Goal: Book appointment/travel/reservation

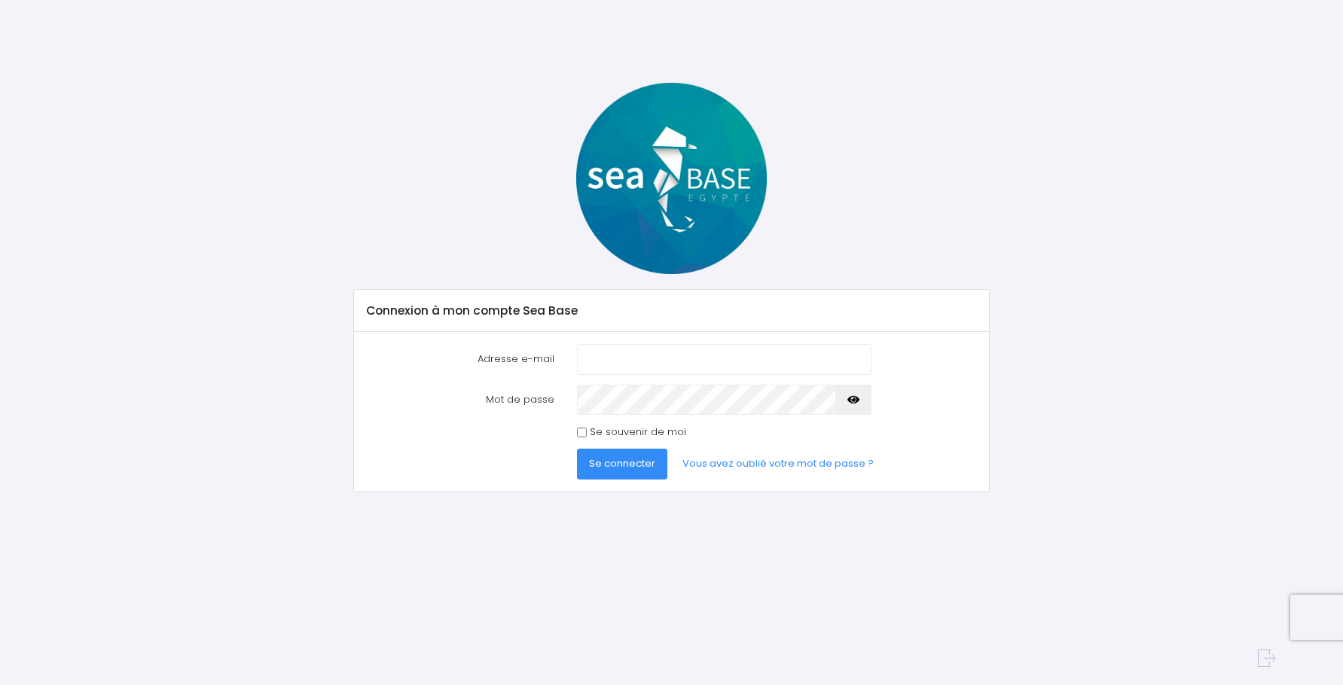
type input "[EMAIL_ADDRESS][DOMAIN_NAME]"
click at [853, 400] on icon "button" at bounding box center [853, 400] width 12 height 0
click at [618, 462] on span "Se connecter" at bounding box center [622, 463] width 66 height 14
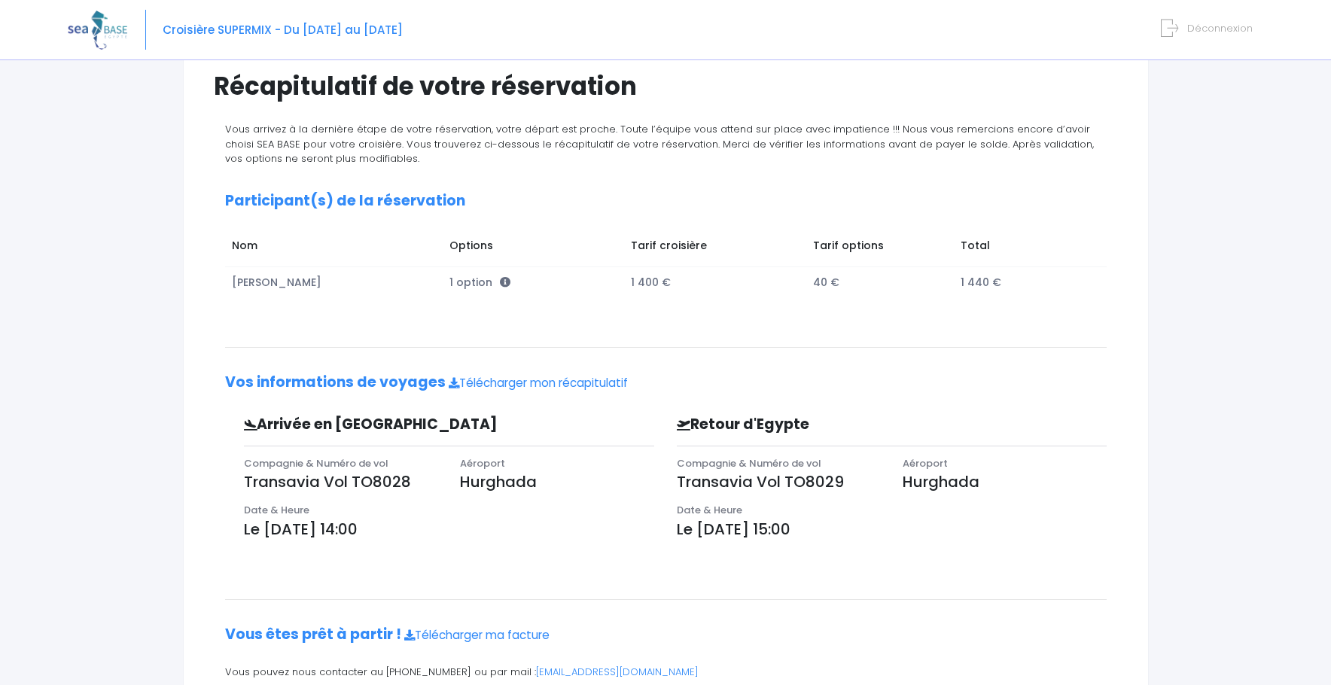
scroll to position [184, 0]
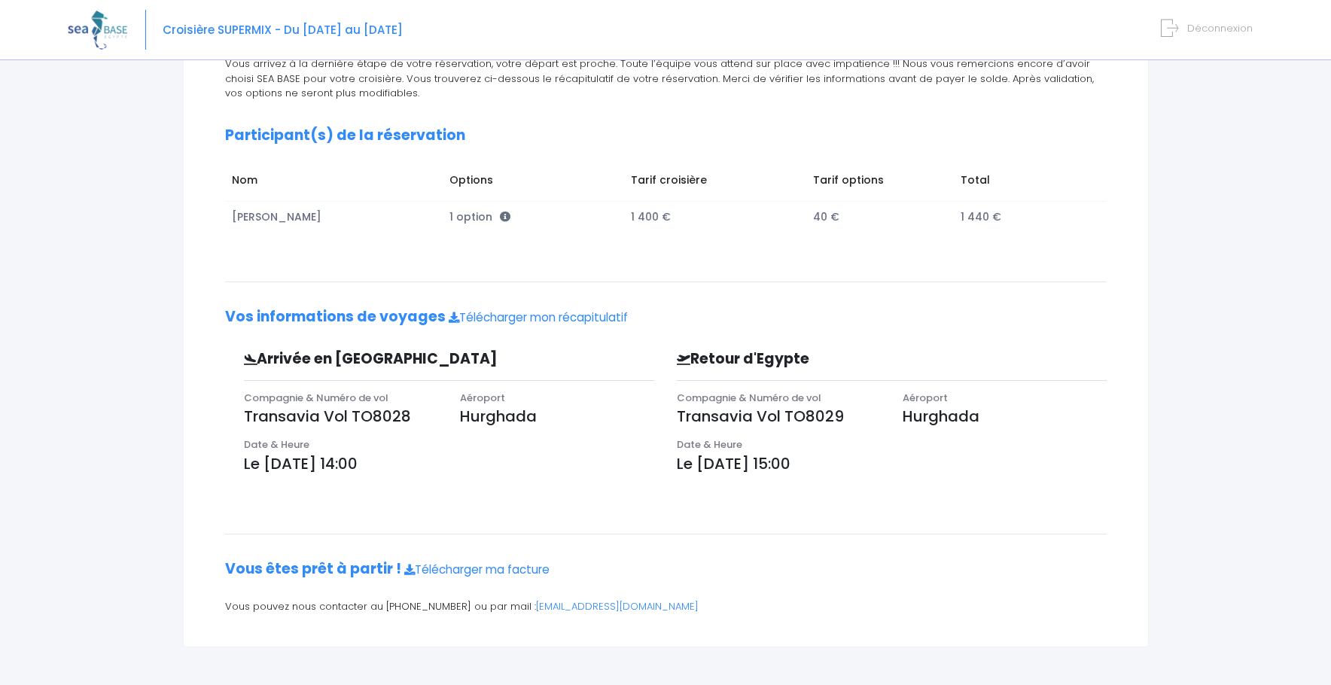
drag, startPoint x: 358, startPoint y: 462, endPoint x: 437, endPoint y: 455, distance: 79.4
click at [437, 455] on p "Le [DATE] 14:00" at bounding box center [449, 464] width 411 height 23
click at [556, 499] on div "Vous arrivez à la dernière étape de votre réservation, votre départ est proche.…" at bounding box center [666, 340] width 904 height 568
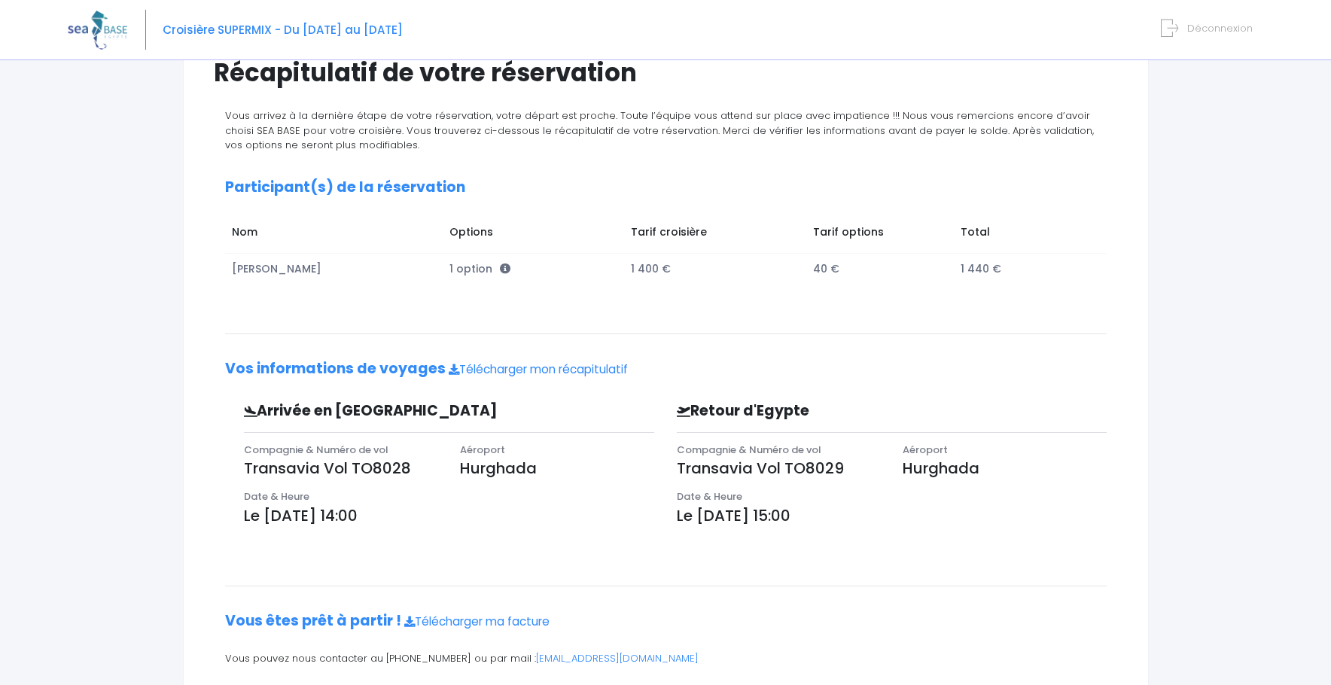
scroll to position [0, 0]
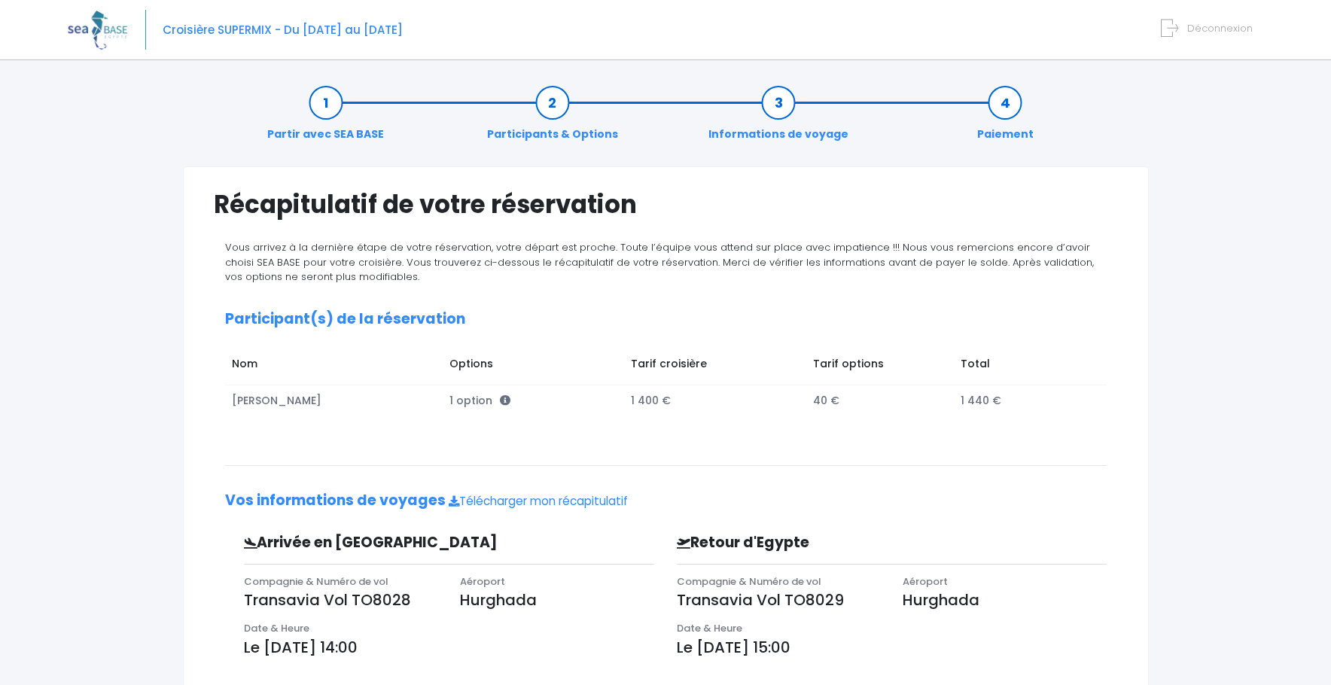
click at [1176, 24] on icon at bounding box center [1169, 28] width 17 height 25
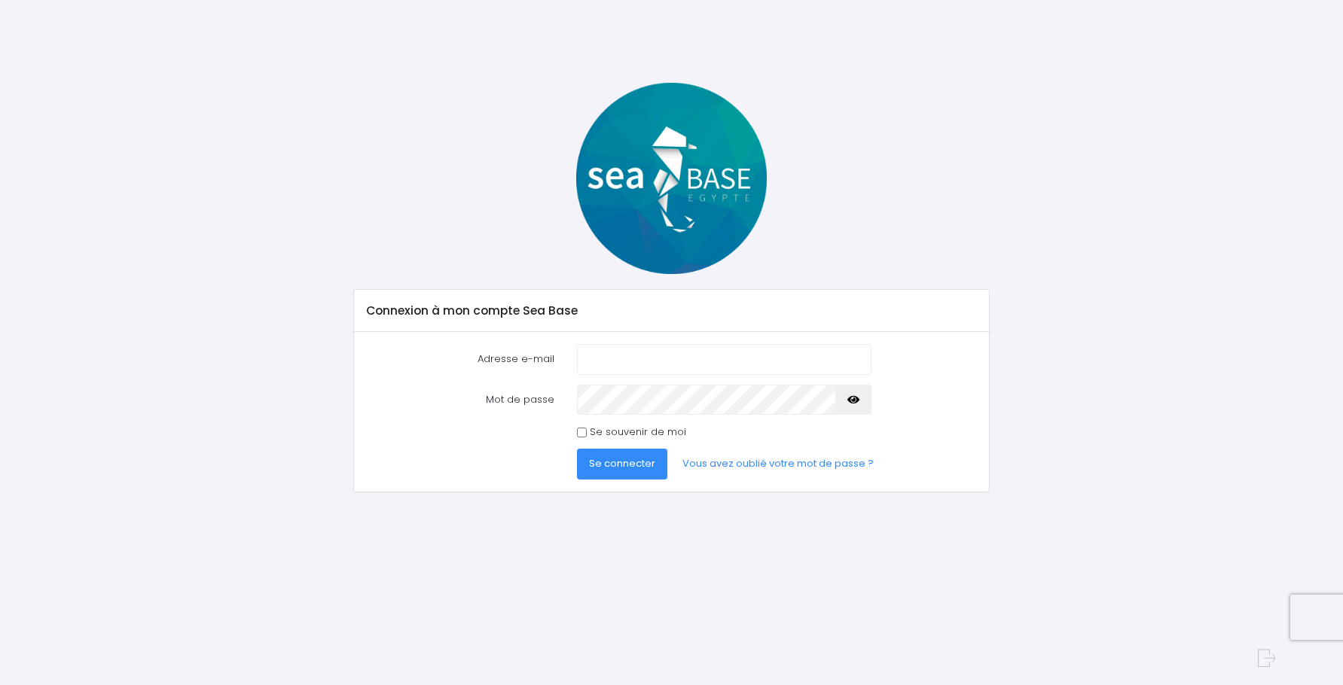
type input "[EMAIL_ADDRESS][DOMAIN_NAME]"
click at [855, 400] on icon "button" at bounding box center [853, 400] width 12 height 0
click at [613, 467] on span "Se connecter" at bounding box center [622, 463] width 66 height 14
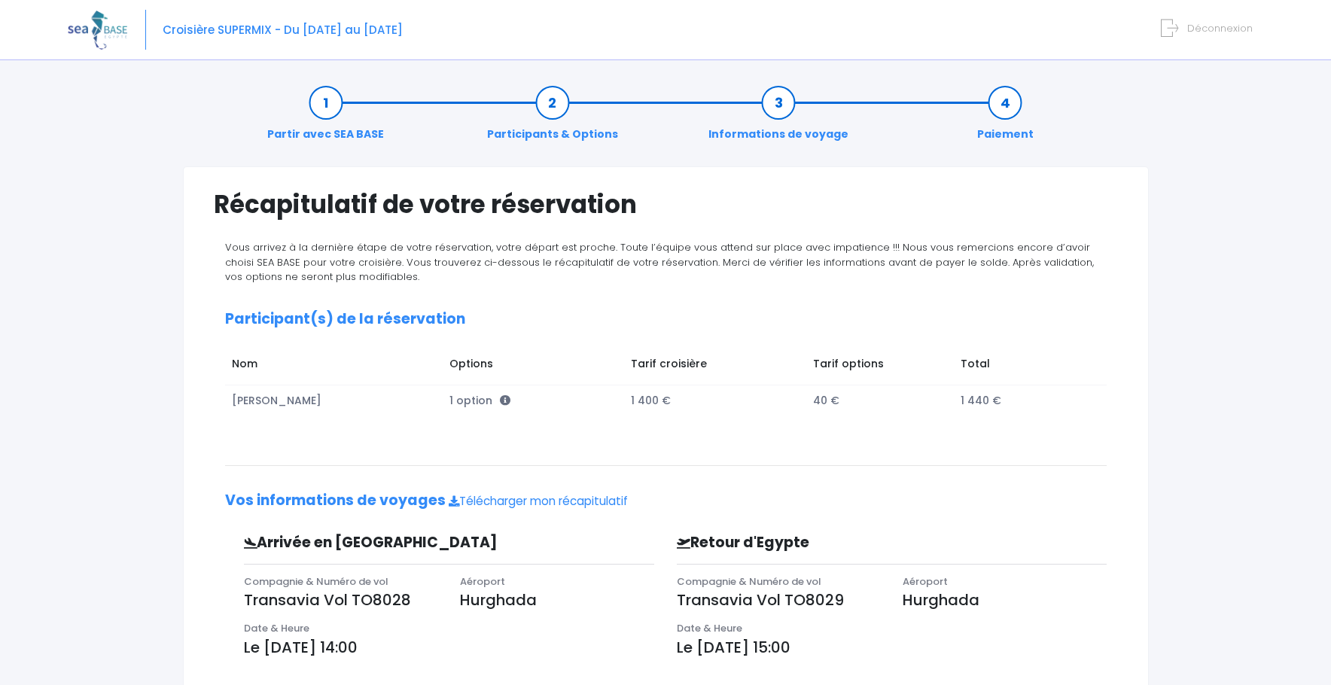
click at [1193, 29] on span "Déconnexion" at bounding box center [1220, 28] width 66 height 14
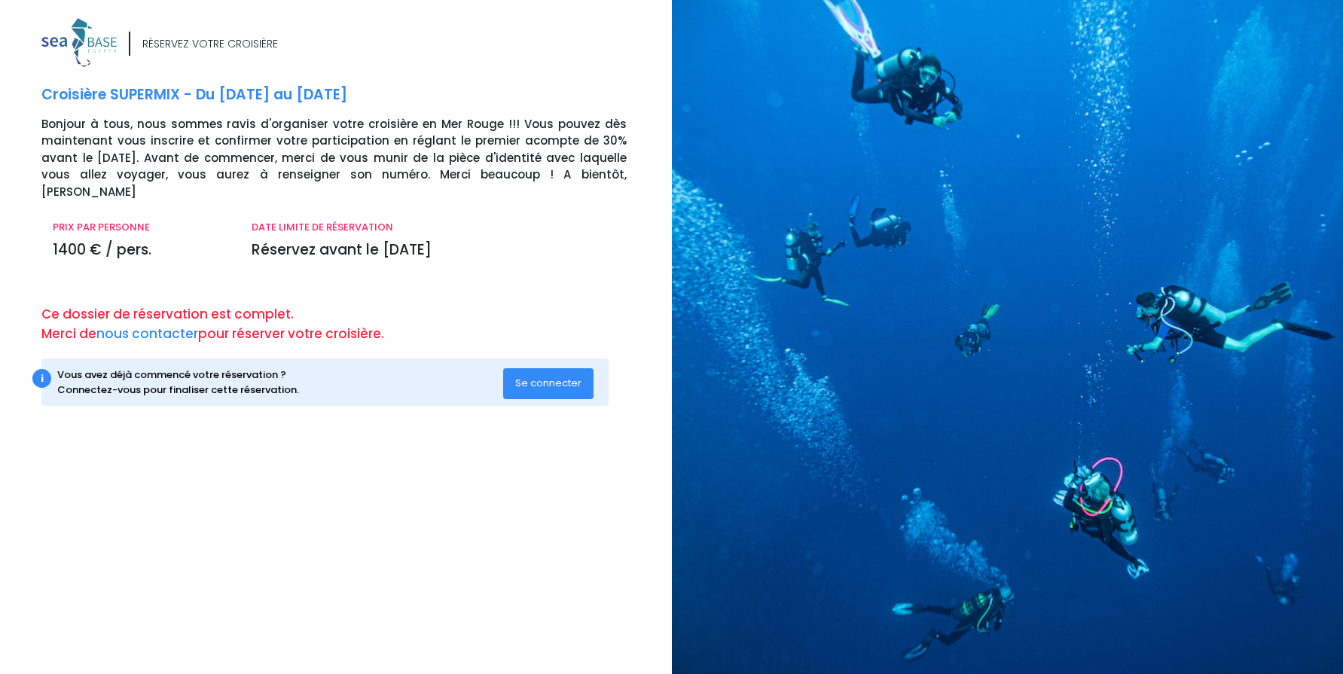
click at [21, 507] on div "RÉSERVEZ VOTRE CROISIÈRE Croisière SUPERMIX - Du 04/11/23 au 11/11/23 Bonjour à…" at bounding box center [330, 342] width 683 height 648
click at [549, 376] on span "Se connecter" at bounding box center [548, 383] width 66 height 14
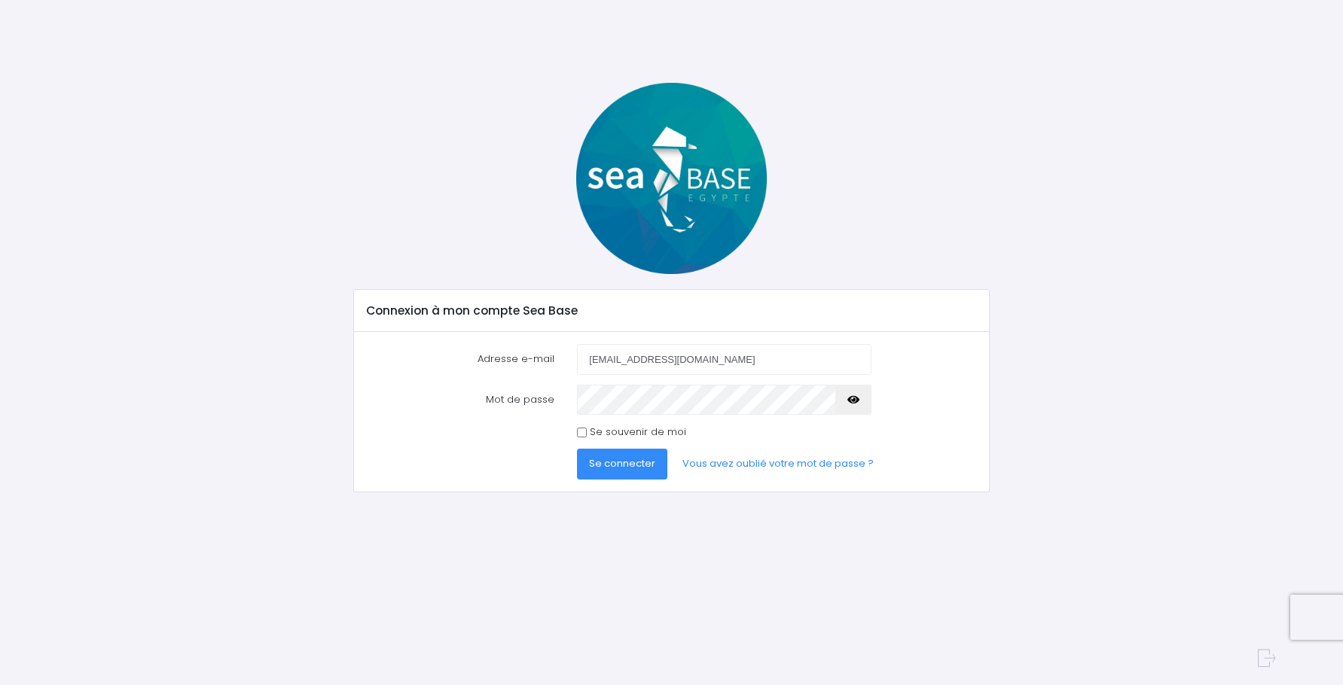
drag, startPoint x: 708, startPoint y: 364, endPoint x: 536, endPoint y: 332, distance: 174.7
click at [541, 355] on div "Adresse e-mail also.goret@free.fr" at bounding box center [671, 359] width 633 height 30
type input "[EMAIL_ADDRESS][DOMAIN_NAME]"
click at [474, 396] on div "Mot de passe" at bounding box center [671, 400] width 633 height 30
click at [511, 443] on form "Adresse e-mail goret.sophie@free.fr Mot de passe Se connecter" at bounding box center [671, 412] width 611 height 136
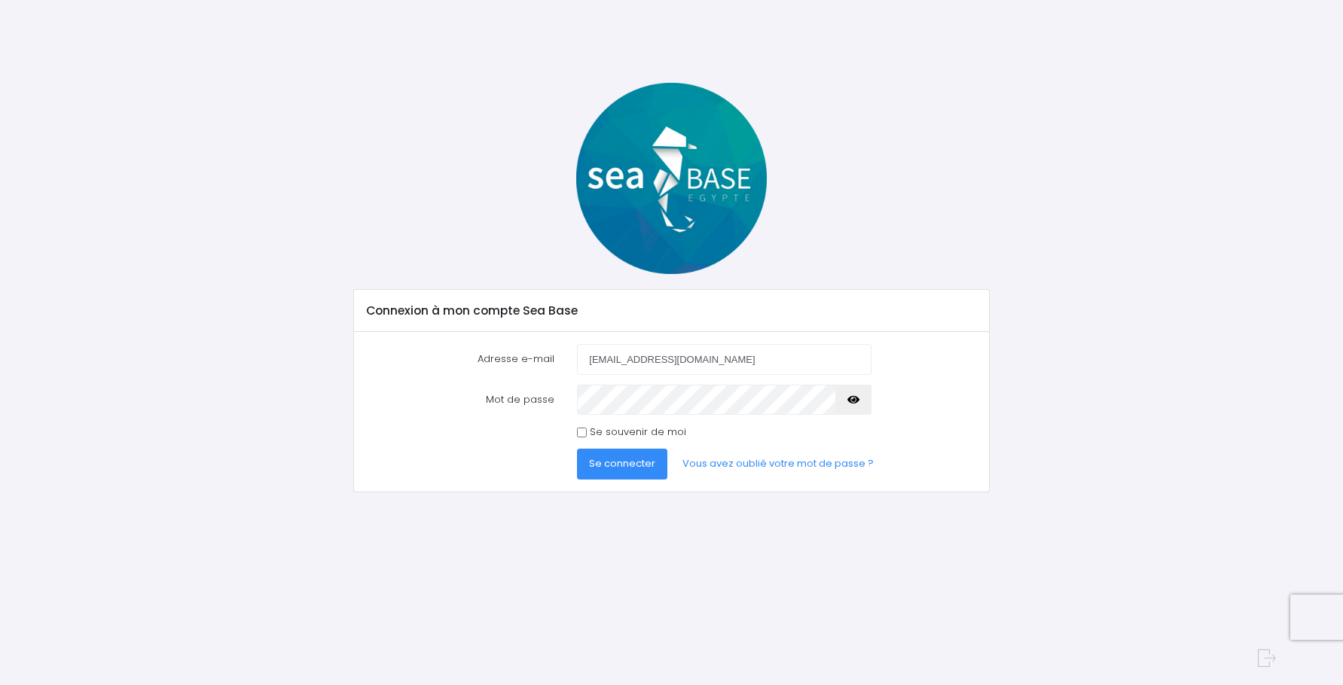
click at [627, 469] on span "Se connecter" at bounding box center [622, 463] width 66 height 14
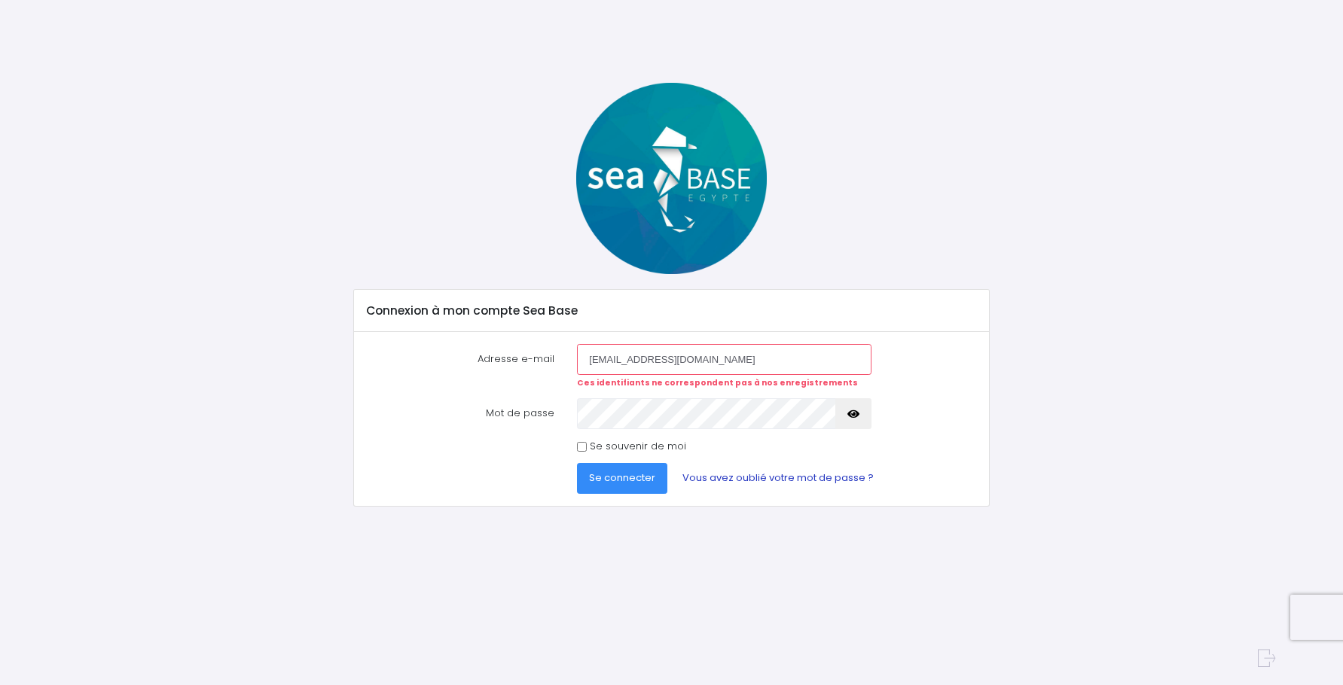
click at [765, 477] on link "Vous avez oublié votre mot de passe ?" at bounding box center [777, 478] width 215 height 30
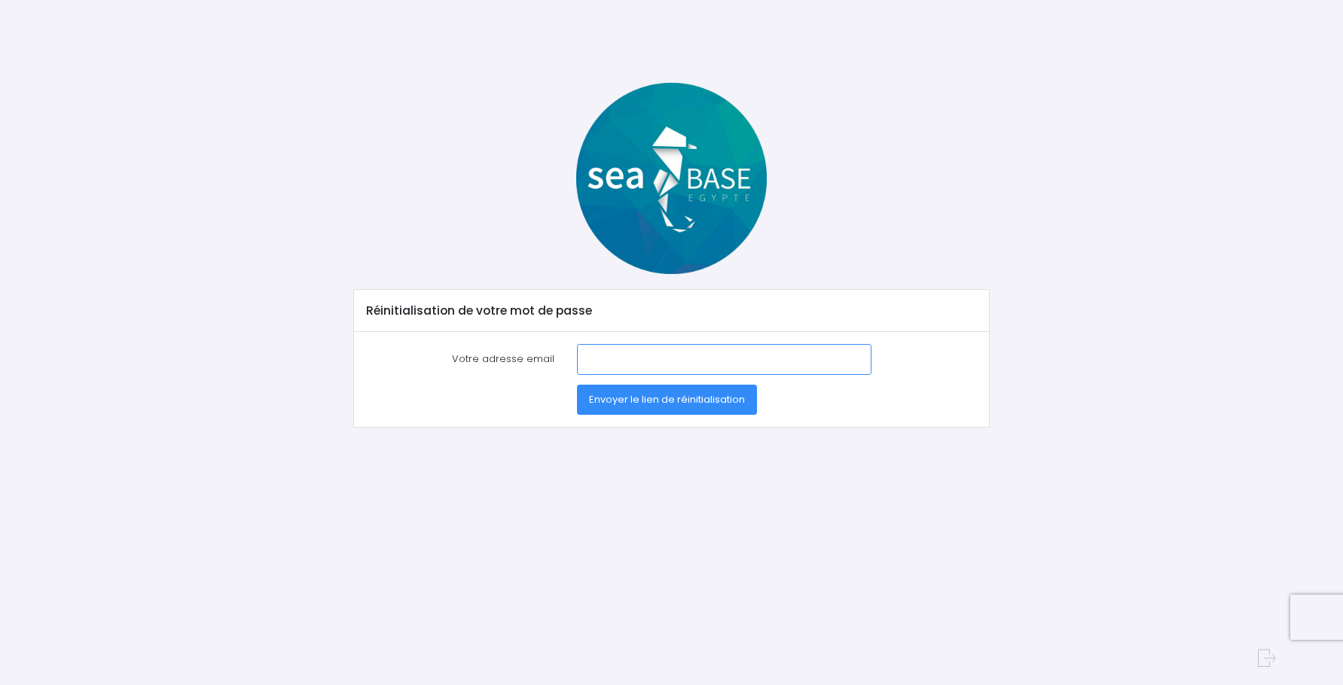
click at [602, 358] on input "Votre adresse email" at bounding box center [724, 359] width 294 height 30
type input "goret.sophie@free.fr"
click at [657, 393] on span "Envoyer le lien de réinitialisation" at bounding box center [667, 399] width 156 height 14
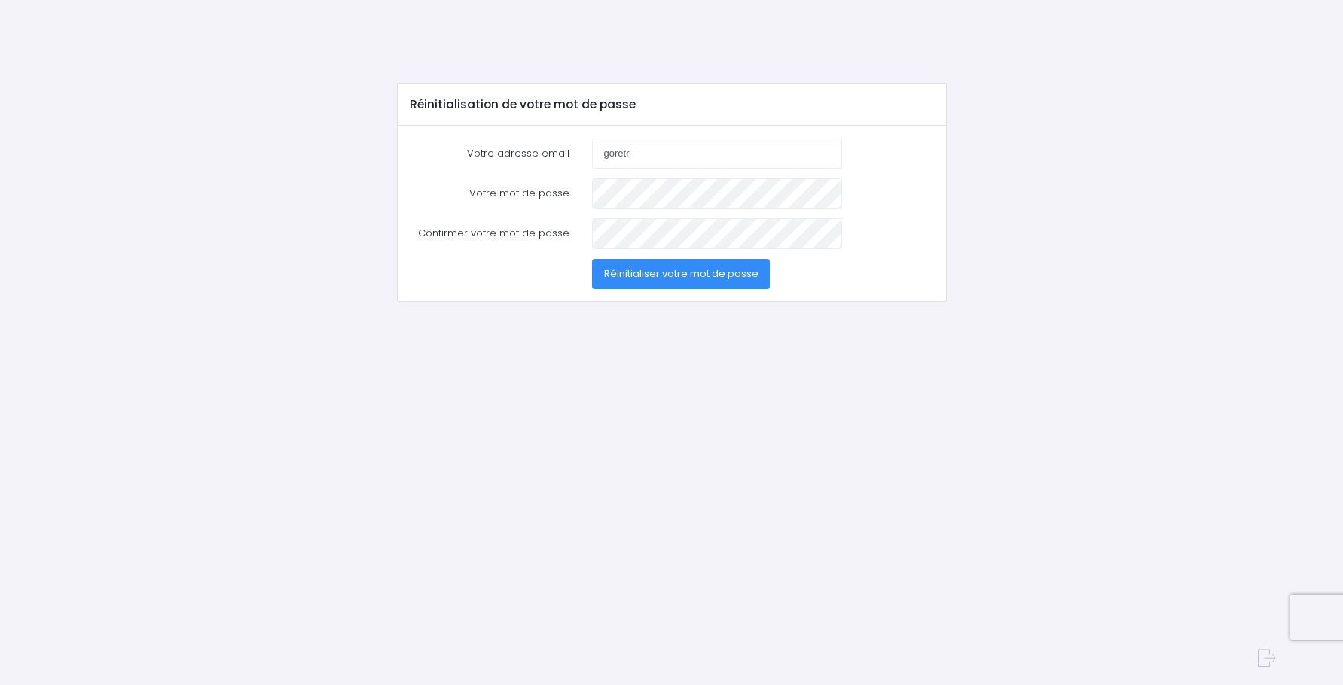
type input "[EMAIL_ADDRESS][DOMAIN_NAME]"
click at [626, 274] on span "Réinitialiser votre mot de passe" at bounding box center [681, 274] width 154 height 14
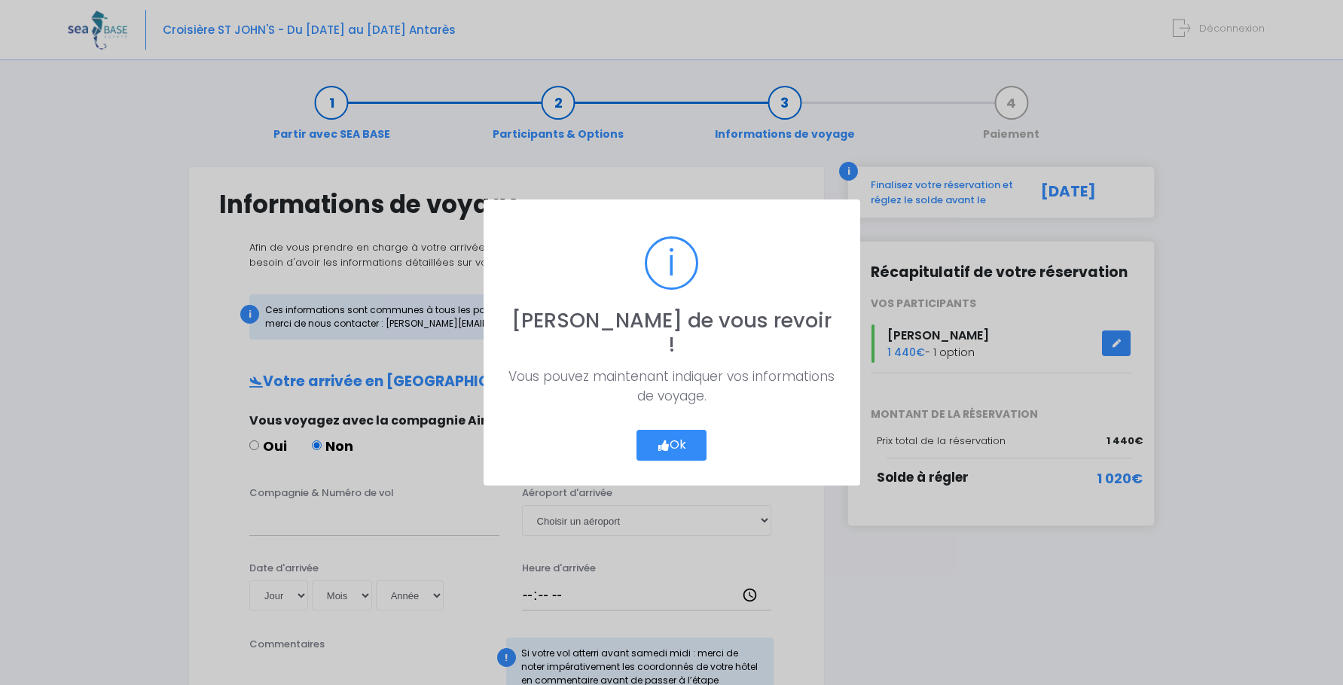
click at [678, 432] on button "Ok" at bounding box center [671, 446] width 71 height 32
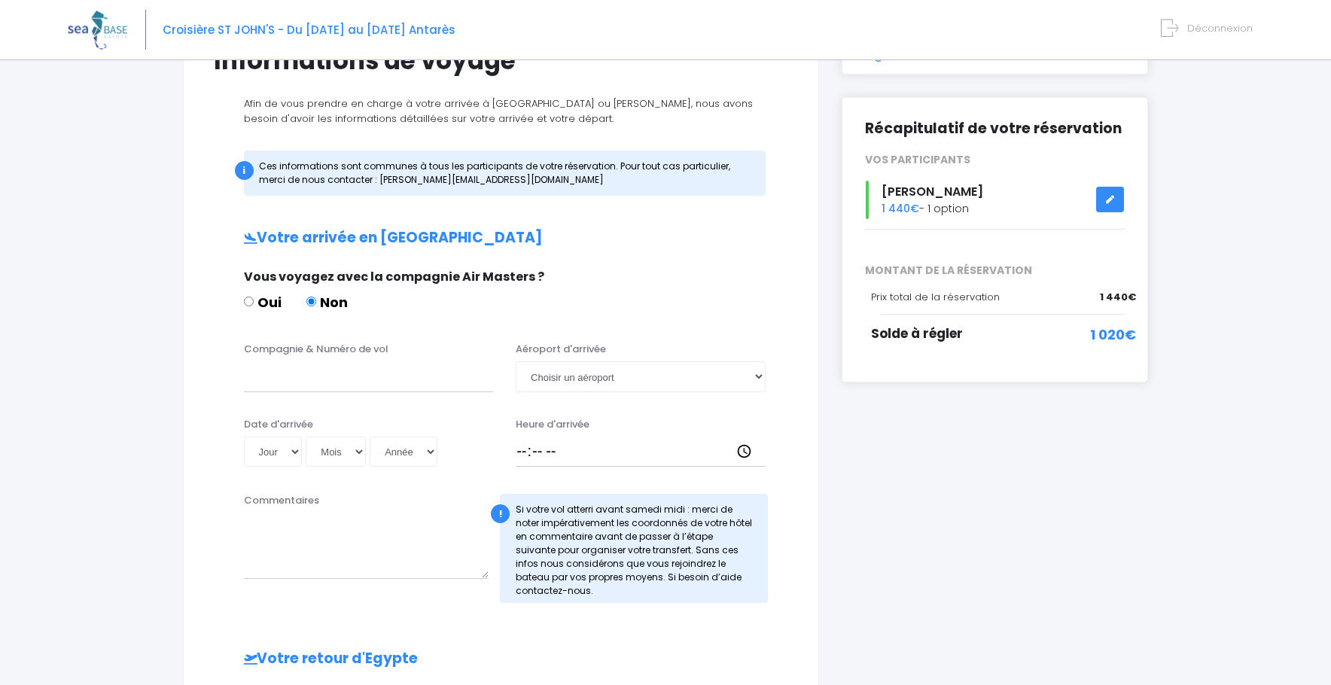
scroll to position [111, 0]
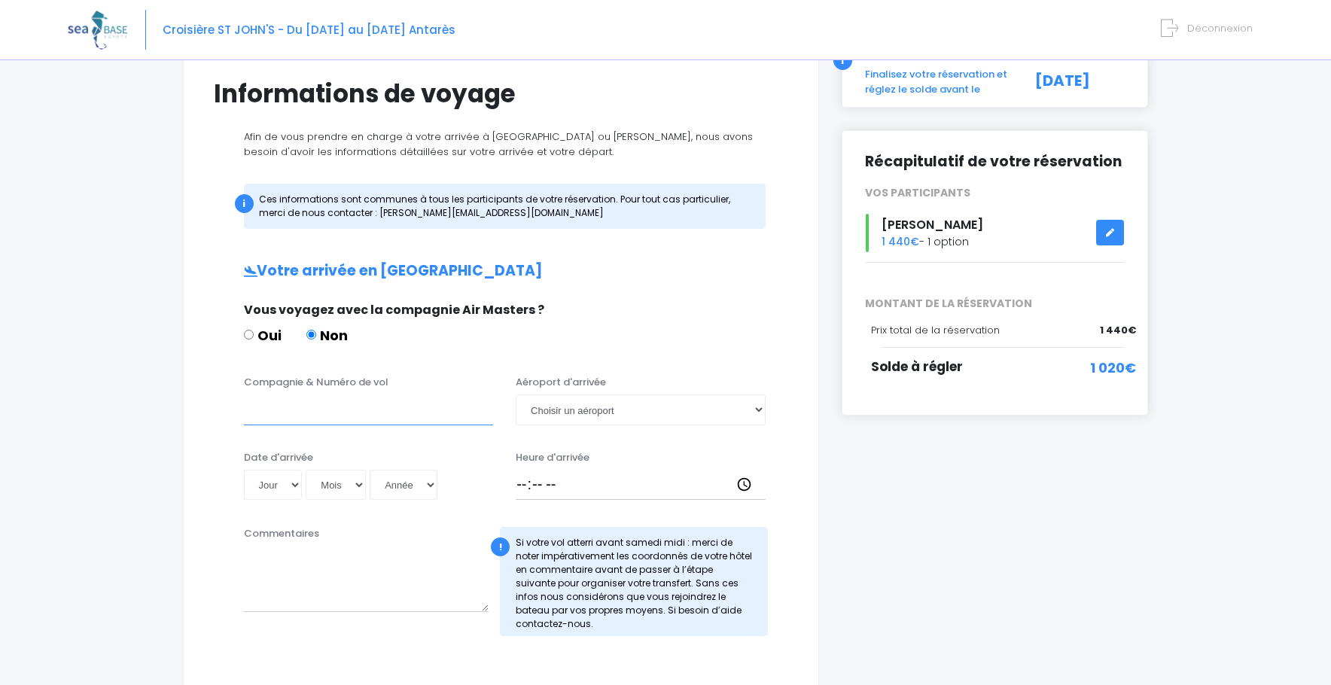
click at [310, 411] on input "Compagnie & Numéro de vol" at bounding box center [369, 410] width 250 height 30
type input "Transavia"
click at [297, 487] on select "Jour 01 02 03 04 05 06 07 08 09 10 11 12 13 14 15 16 17 18 19 20 21 22 23 24 25…" at bounding box center [273, 485] width 59 height 30
select select "08"
click at [244, 470] on select "Jour 01 02 03 04 05 06 07 08 09 10 11 12 13 14 15 16 17 18 19 20 21 22 23 24 25…" at bounding box center [273, 485] width 59 height 30
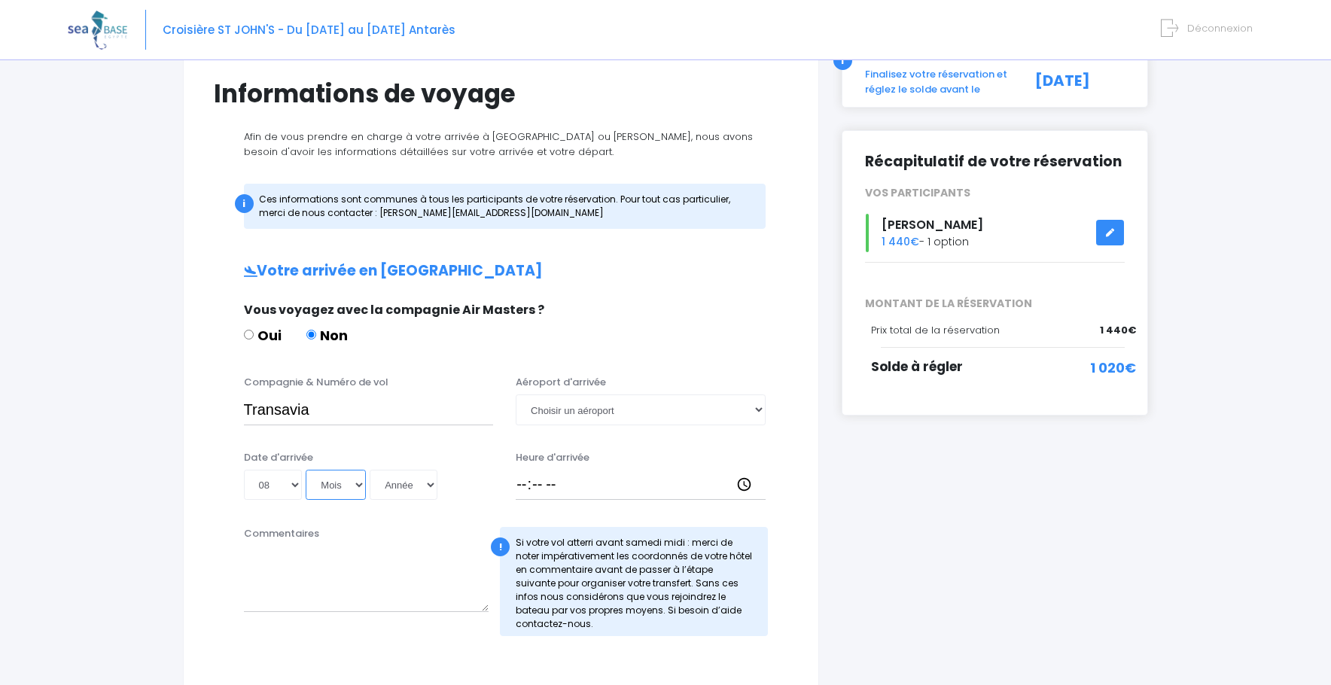
click at [351, 485] on select "Mois 01 02 03 04 05 06 07 08 09 10 11 12" at bounding box center [336, 485] width 60 height 30
select select "11"
click at [306, 470] on select "Mois 01 02 03 04 05 06 07 08 09 10 11 12" at bounding box center [336, 485] width 60 height 30
click at [429, 489] on select "Année 2045 2044 2043 2042 2041 2040 2039 2038 2037 2036 2035 2034 2033 2032 203…" at bounding box center [404, 485] width 68 height 30
select select "2025"
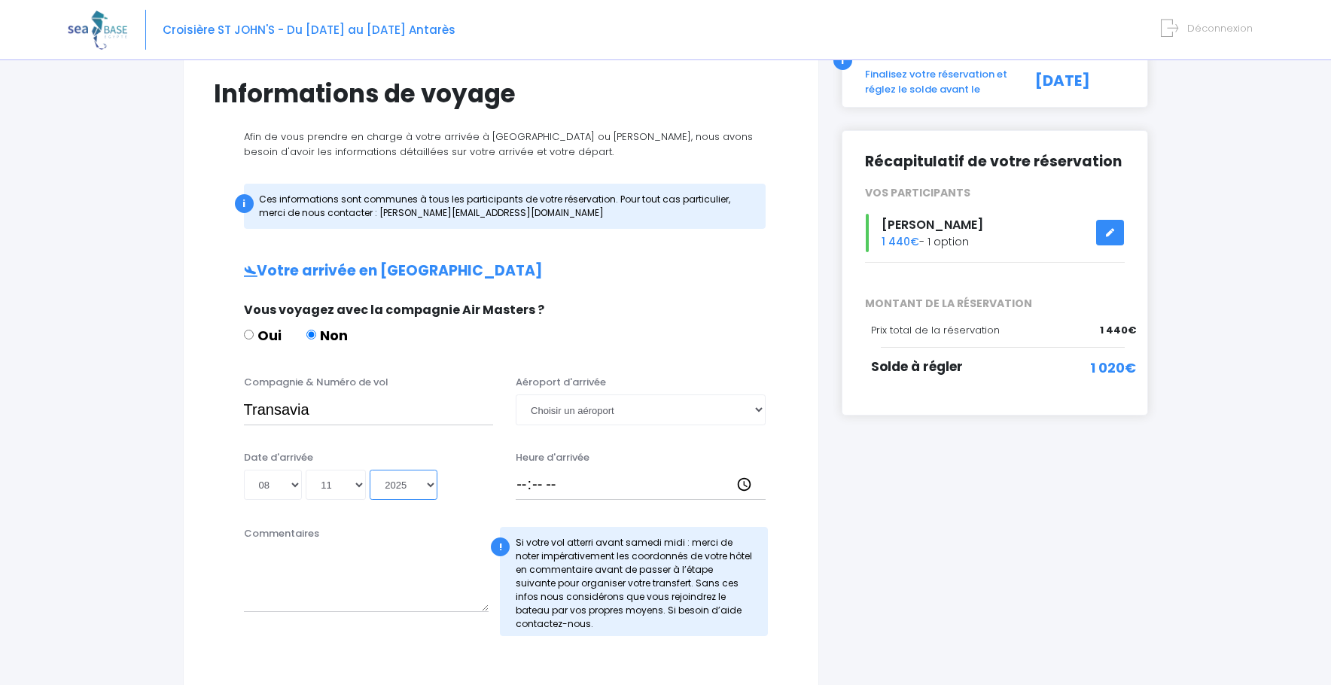
click at [370, 470] on select "Année 2045 2044 2043 2042 2041 2040 2039 2038 2037 2036 2035 2034 2033 2032 203…" at bounding box center [404, 485] width 68 height 30
type input "2025-11-08"
click at [621, 407] on select "Choisir un aéroport Hurghada Marsa Alam" at bounding box center [641, 410] width 250 height 30
select select "Hurghada"
click at [516, 395] on select "Choisir un aéroport Hurghada Marsa Alam" at bounding box center [641, 410] width 250 height 30
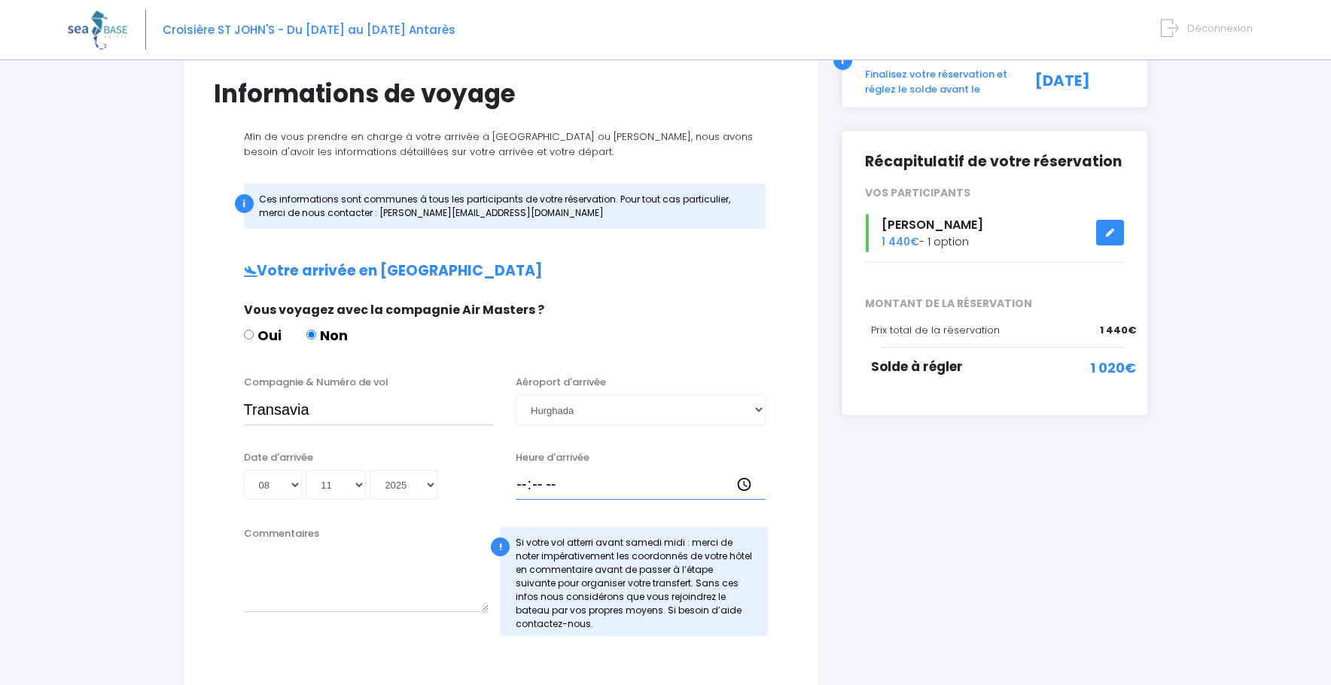
click at [551, 485] on input "Heure d'arrivée" at bounding box center [641, 485] width 250 height 30
type input "18:30"
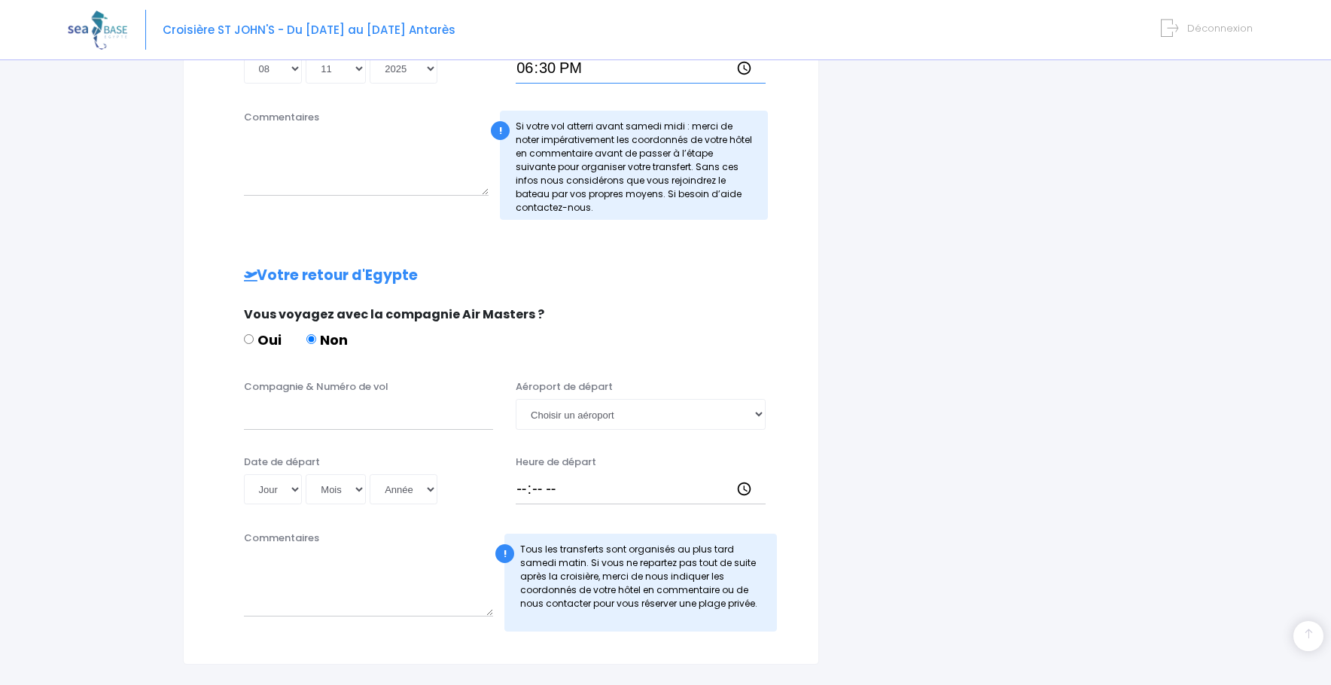
scroll to position [562, 0]
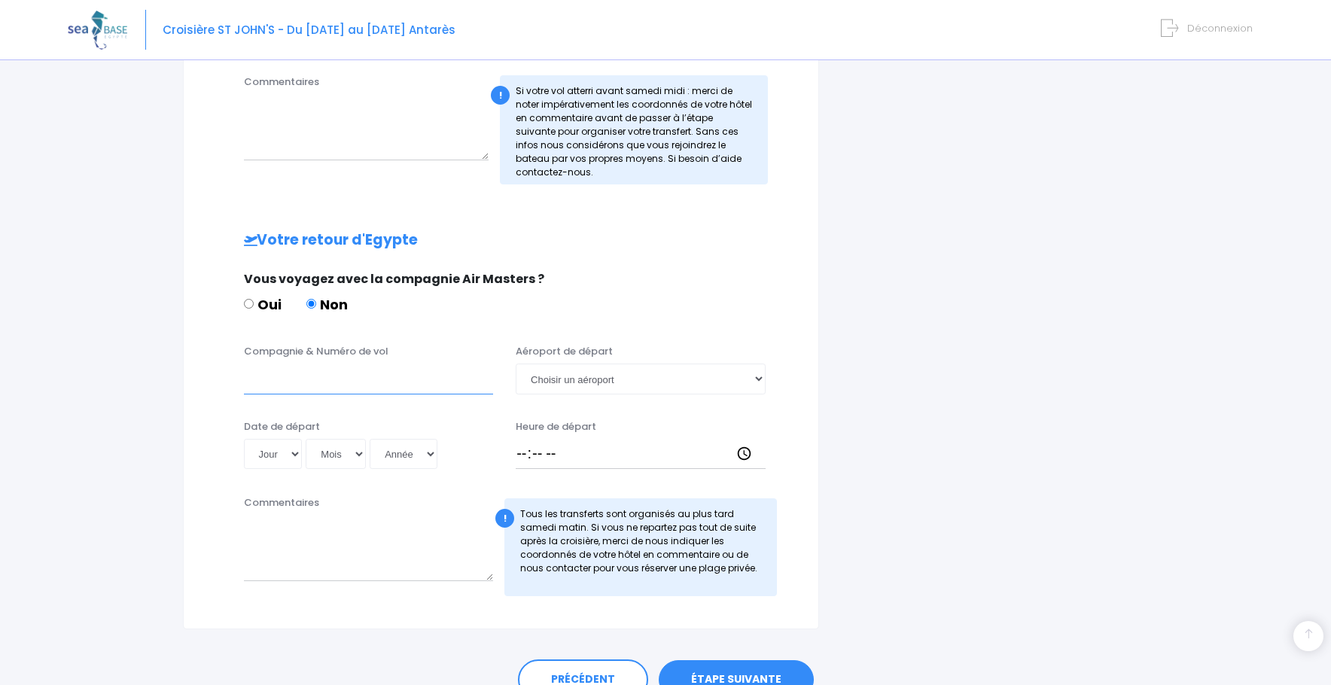
click at [269, 388] on input "Compagnie & Numéro de vol" at bounding box center [369, 379] width 250 height 30
click at [295, 455] on select "Jour 01 02 03 04 05 06 07 08 09 10 11 12 13 14 15 16 17 18 19 20 21 22 23 24 25…" at bounding box center [273, 454] width 59 height 30
select select "15"
click at [244, 439] on select "Jour 01 02 03 04 05 06 07 08 09 10 11 12 13 14 15 16 17 18 19 20 21 22 23 24 25…" at bounding box center [273, 454] width 59 height 30
click at [352, 453] on select "Mois 01 02 03 04 05 06 07 08 09 10 11 12" at bounding box center [336, 454] width 60 height 30
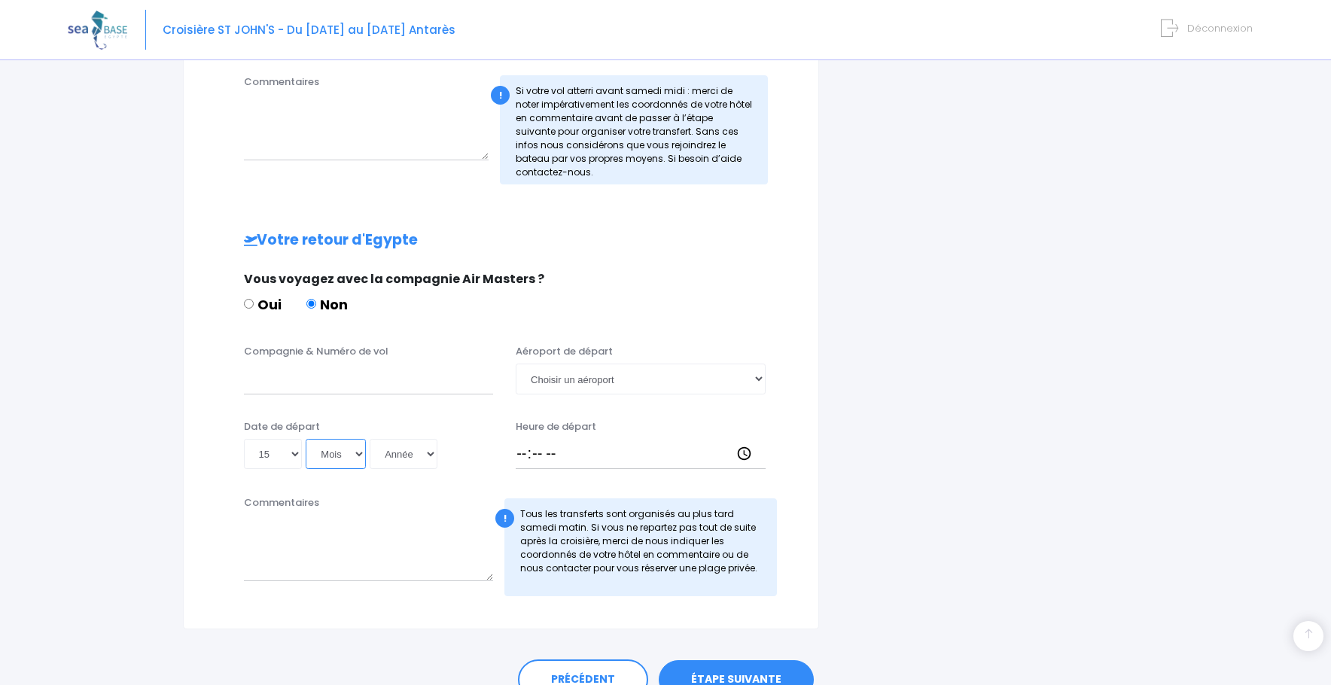
select select "11"
click at [306, 439] on select "Mois 01 02 03 04 05 06 07 08 09 10 11 12" at bounding box center [336, 454] width 60 height 30
click at [396, 456] on select "Année 2045 2044 2043 2042 2041 2040 2039 2038 2037 2036 2035 2034 2033 2032 203…" at bounding box center [404, 454] width 68 height 30
select select "2025"
click at [370, 439] on select "Année 2045 2044 2043 2042 2041 2040 2039 2038 2037 2036 2035 2034 2033 2032 203…" at bounding box center [404, 454] width 68 height 30
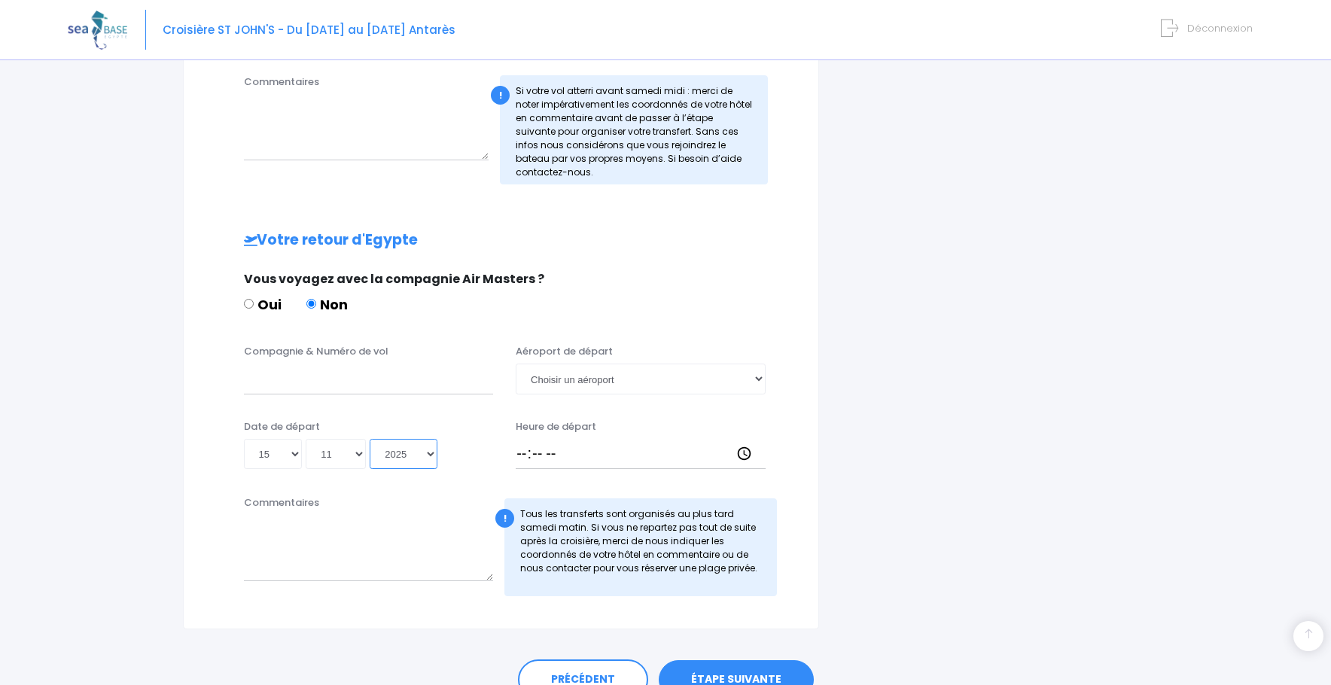
type input "2025-11-15"
click at [534, 450] on input "Heure de départ" at bounding box center [641, 454] width 250 height 30
click at [526, 453] on input "Heure de départ" at bounding box center [641, 454] width 250 height 30
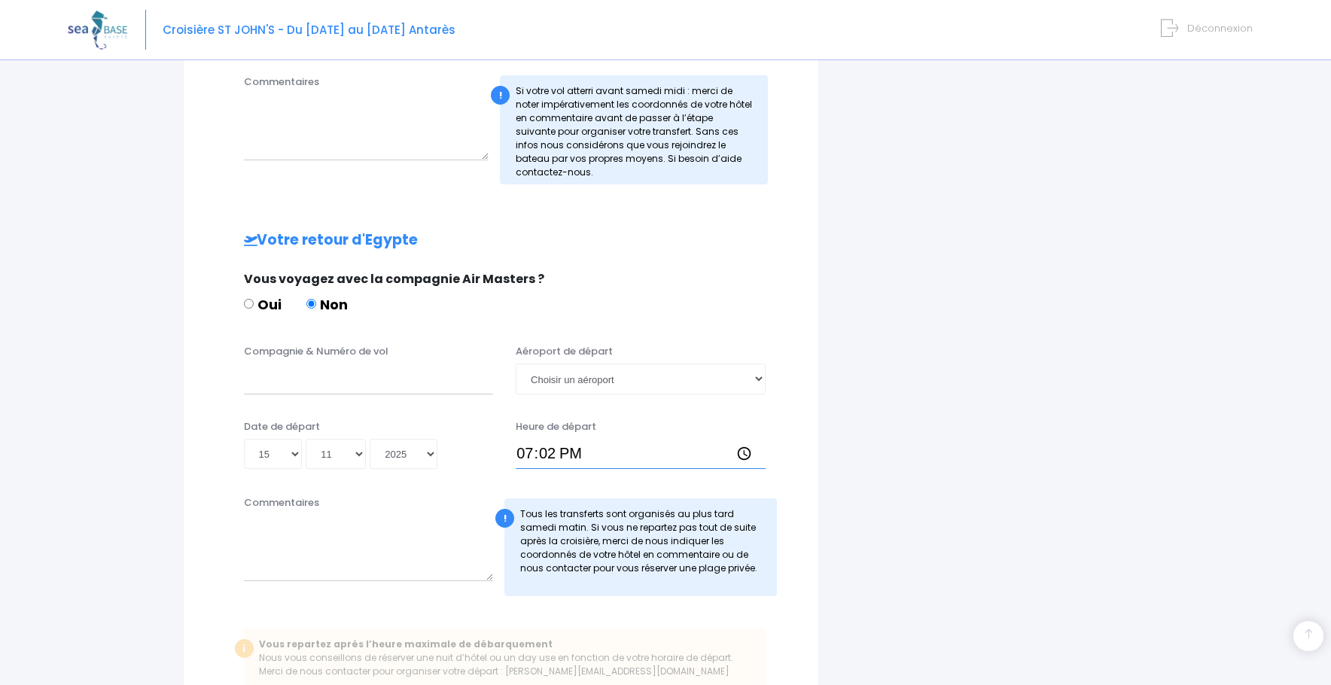
type input "19:25"
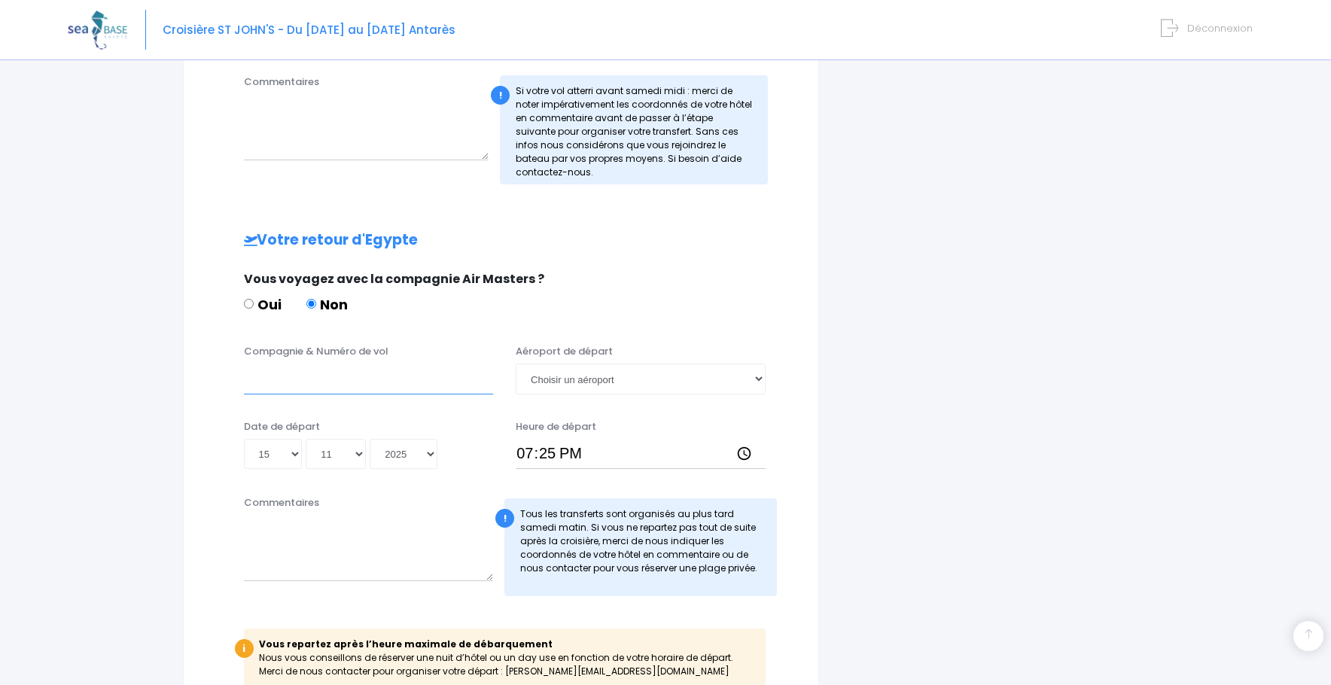
click at [408, 377] on input "Compagnie & Numéro de vol" at bounding box center [369, 379] width 250 height 30
type input "Transavia"
click at [632, 386] on select "Choisir un aéroport Hurghada Marsa Alam" at bounding box center [641, 379] width 250 height 30
select select "Hurghada"
click at [516, 364] on select "Choisir un aéroport Hurghada Marsa Alam" at bounding box center [641, 379] width 250 height 30
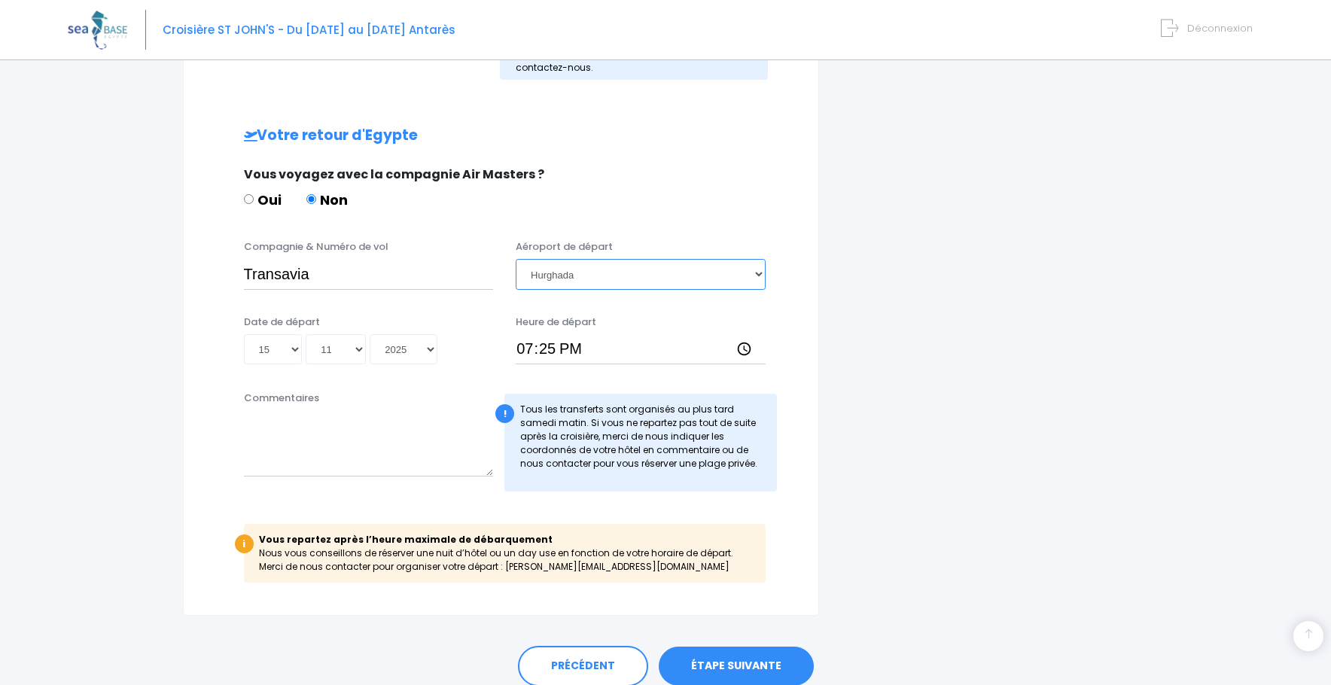
scroll to position [729, 0]
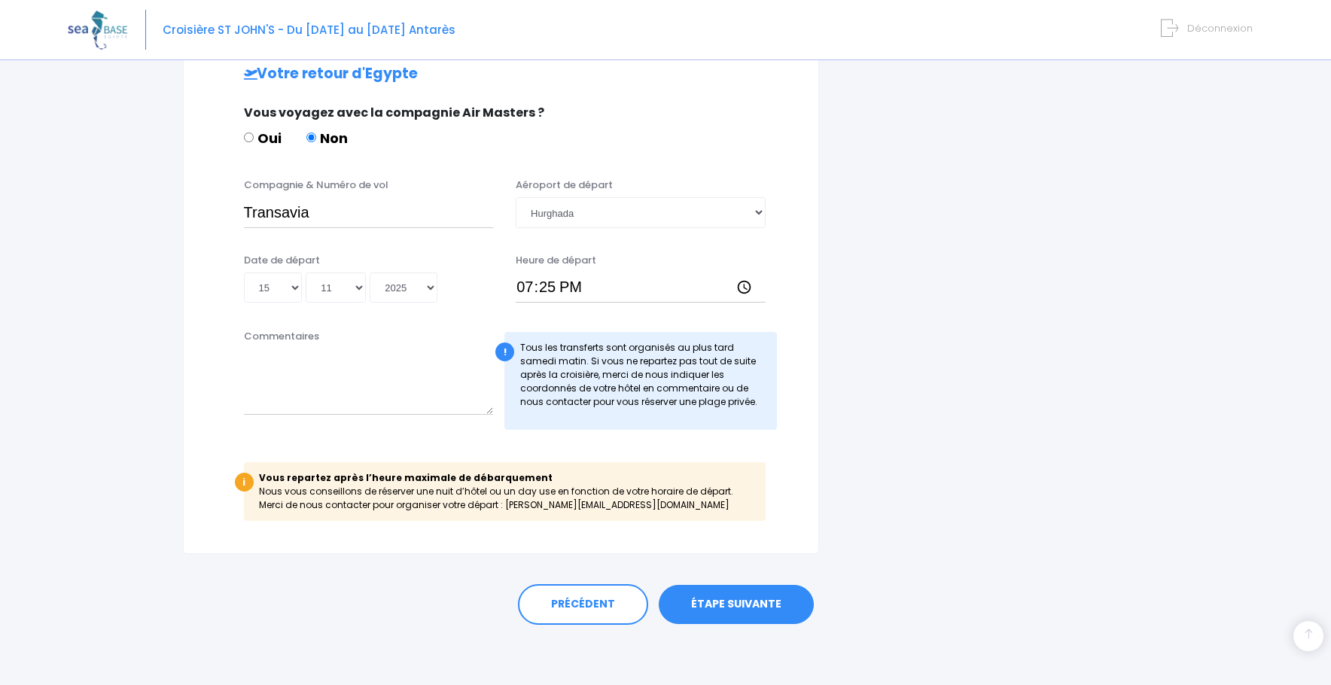
click at [748, 610] on link "ÉTAPE SUIVANTE" at bounding box center [736, 604] width 155 height 39
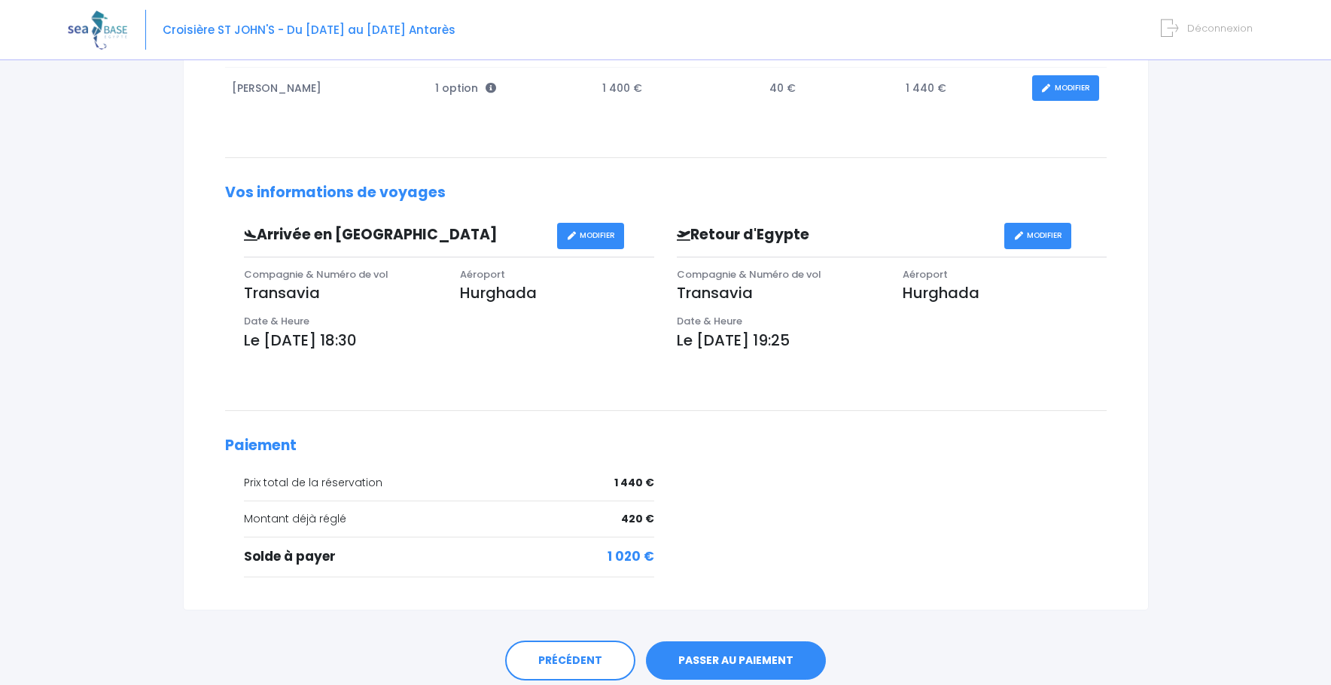
scroll to position [373, 0]
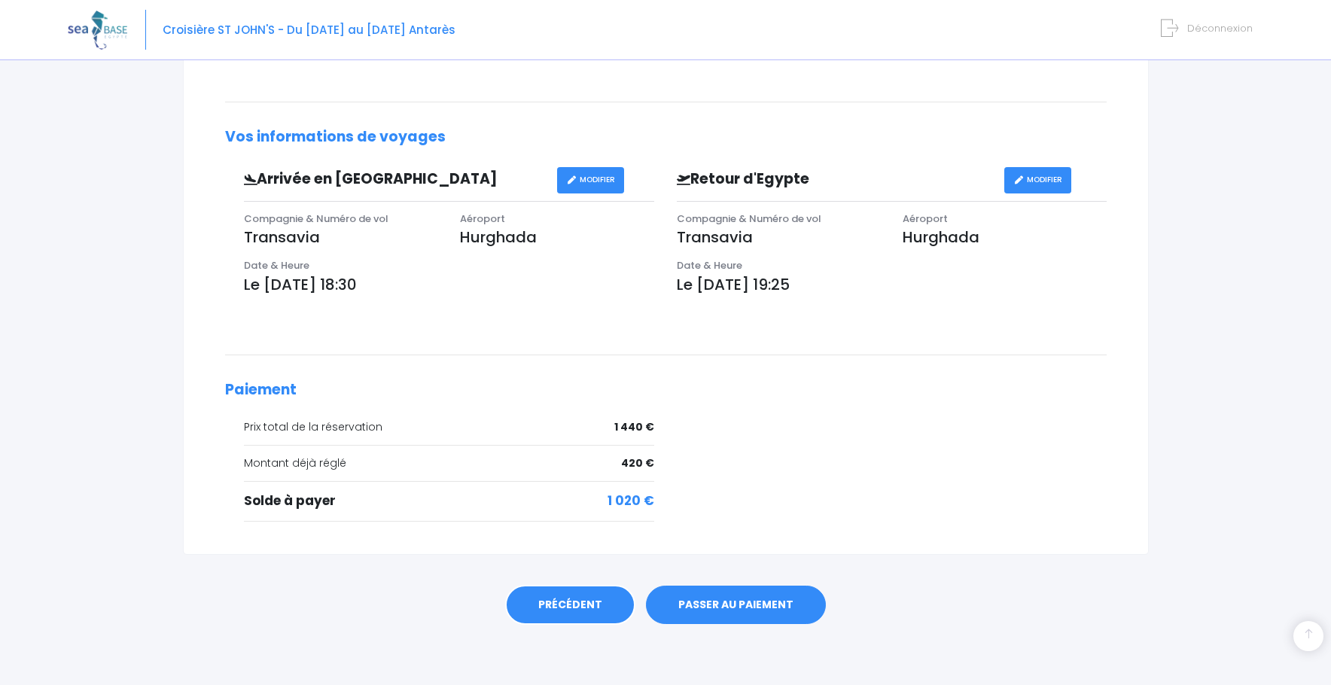
click at [578, 604] on link "PRÉCÉDENT" at bounding box center [570, 605] width 130 height 41
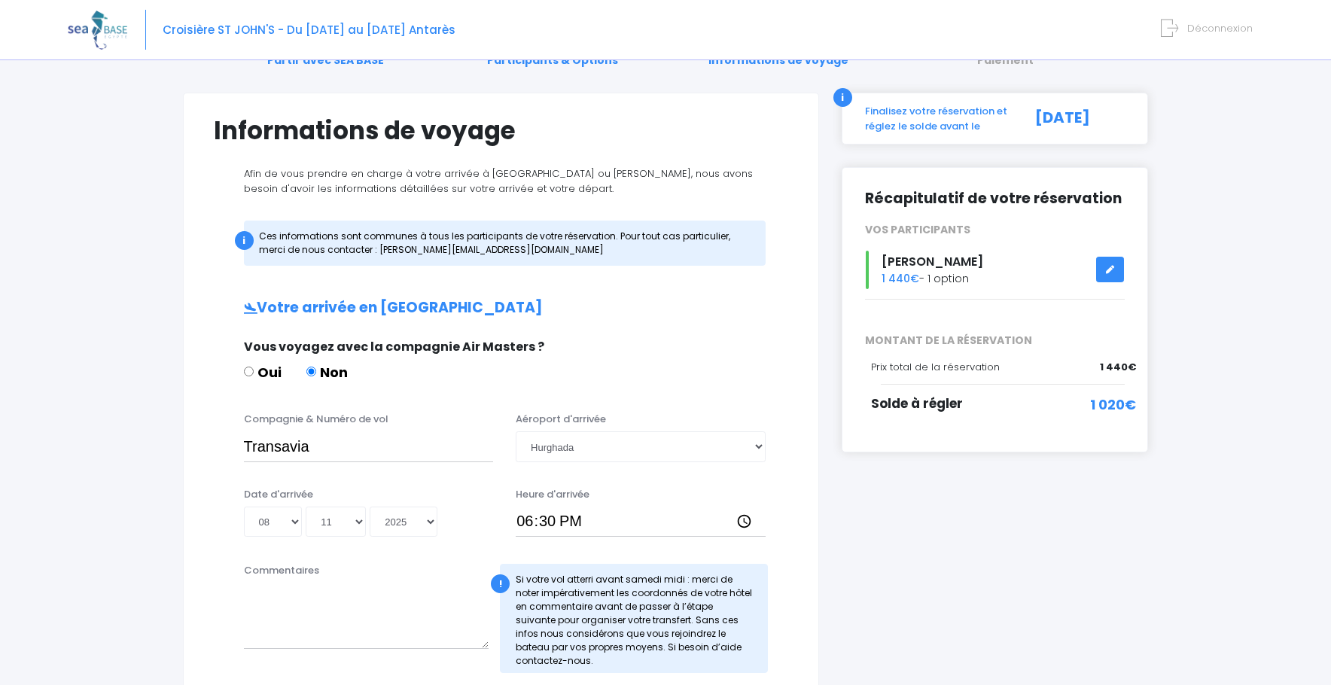
scroll to position [75, 0]
click at [380, 450] on input "Transavia" at bounding box center [369, 445] width 250 height 30
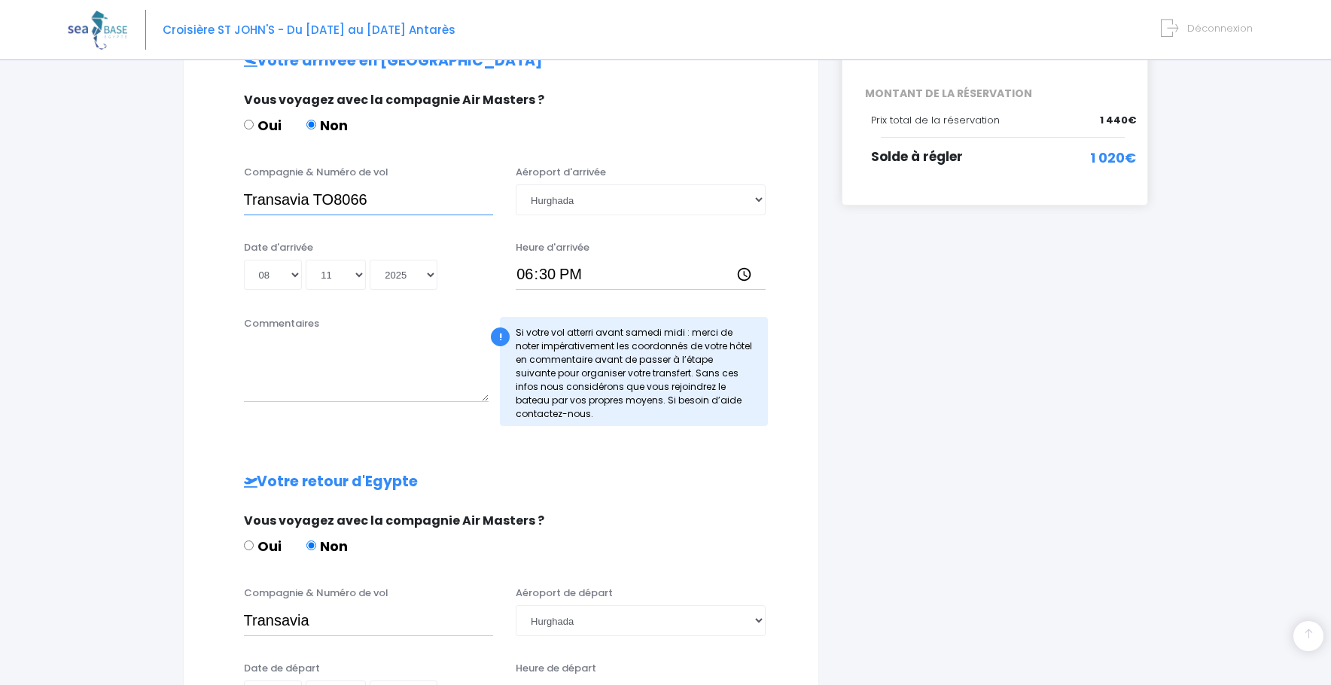
scroll to position [452, 0]
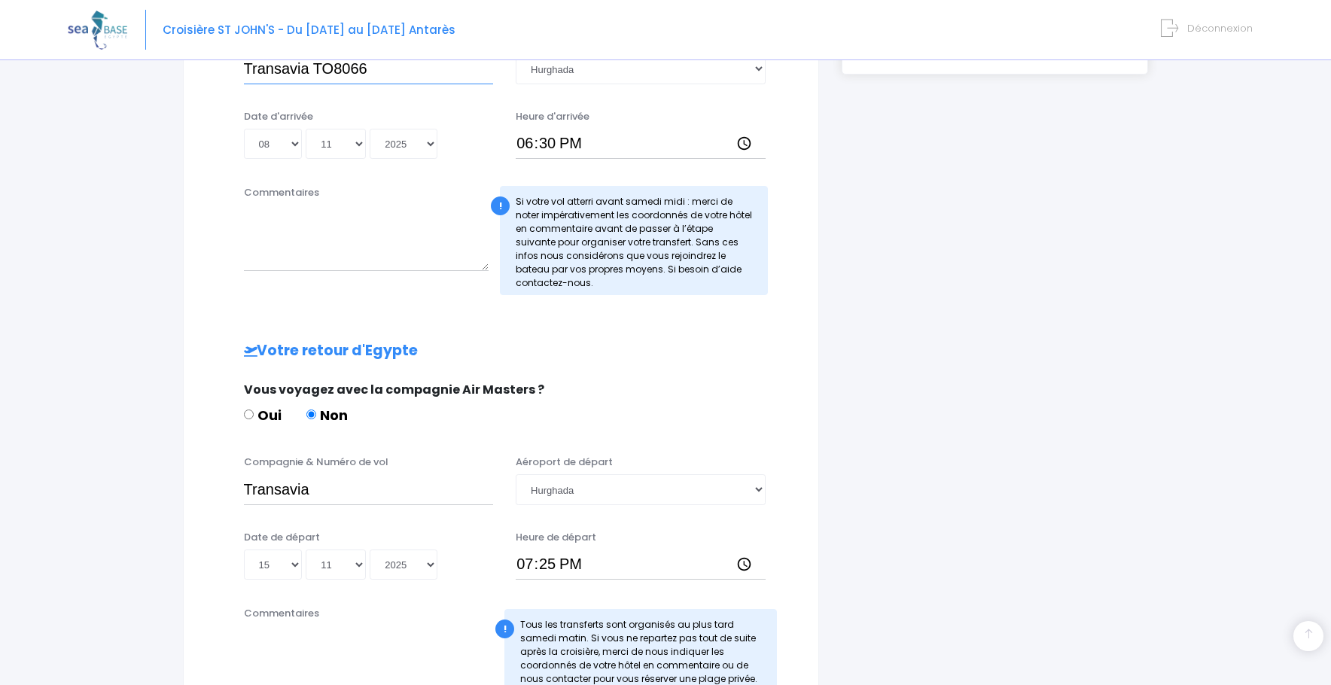
type input "Transavia TO8066"
click at [337, 491] on input "Transavia" at bounding box center [369, 489] width 250 height 30
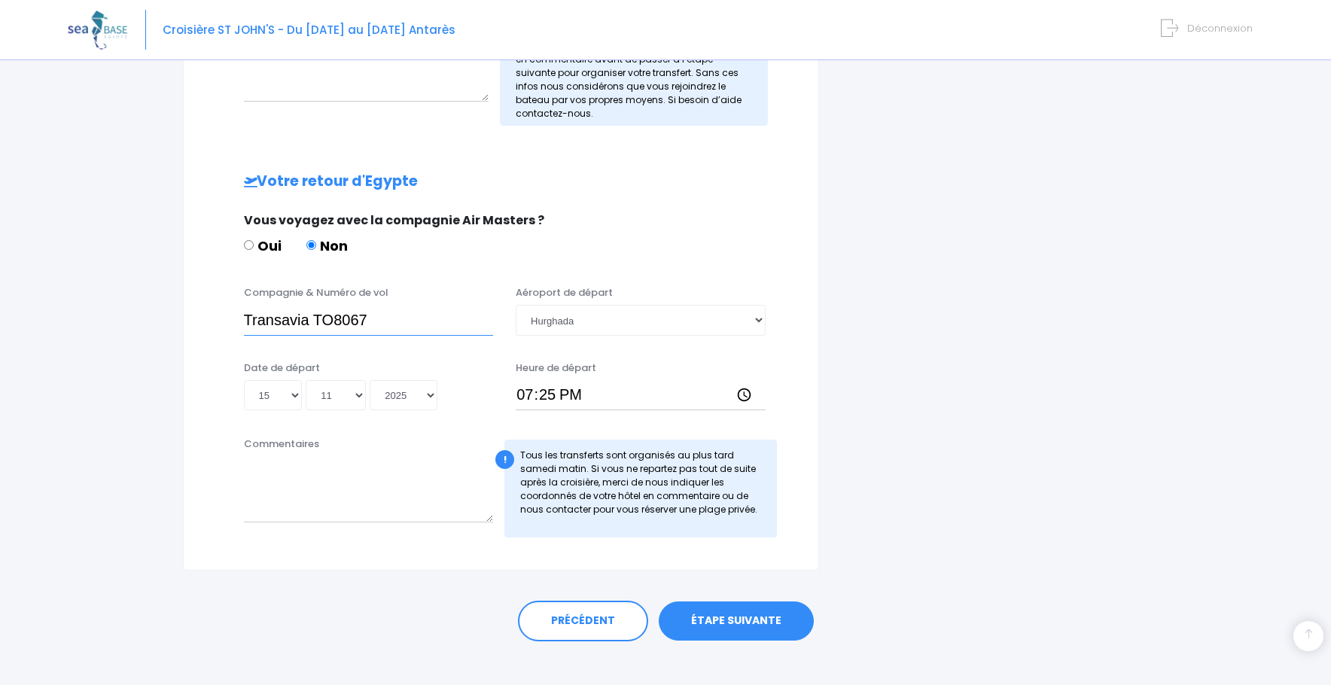
scroll to position [638, 0]
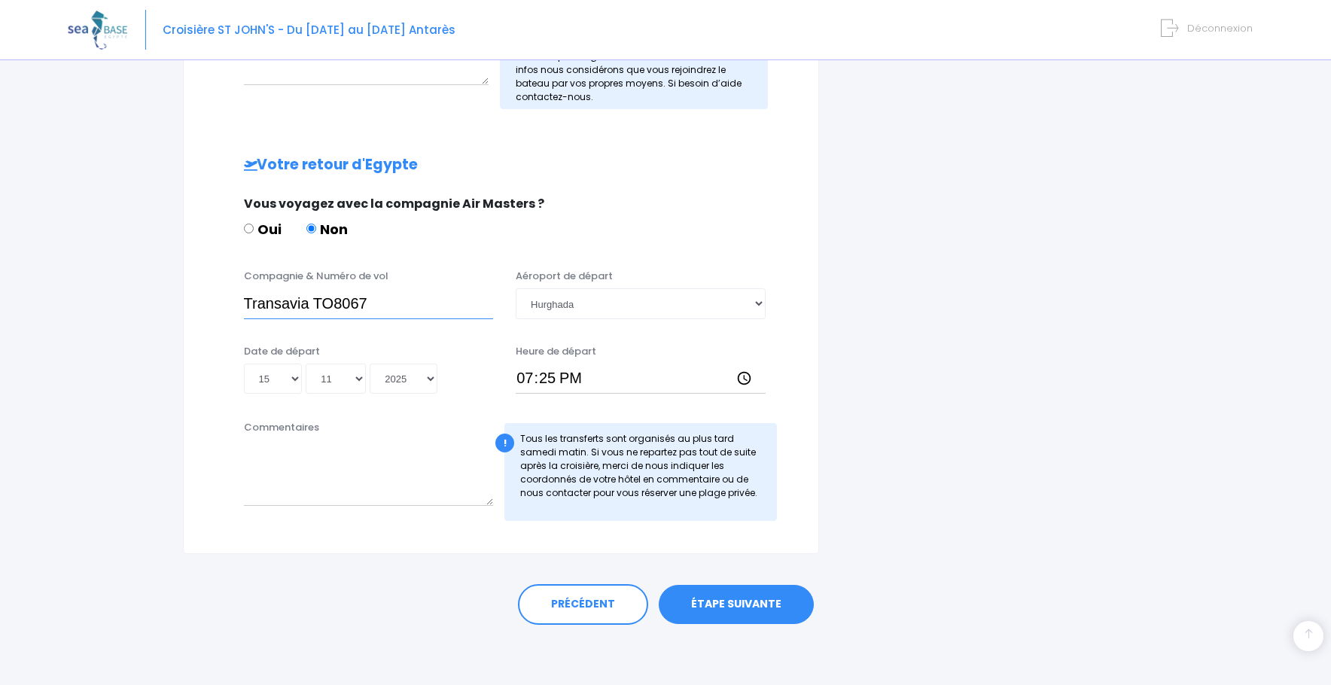
type input "Transavia TO8067"
click at [742, 599] on link "ÉTAPE SUIVANTE" at bounding box center [736, 604] width 155 height 39
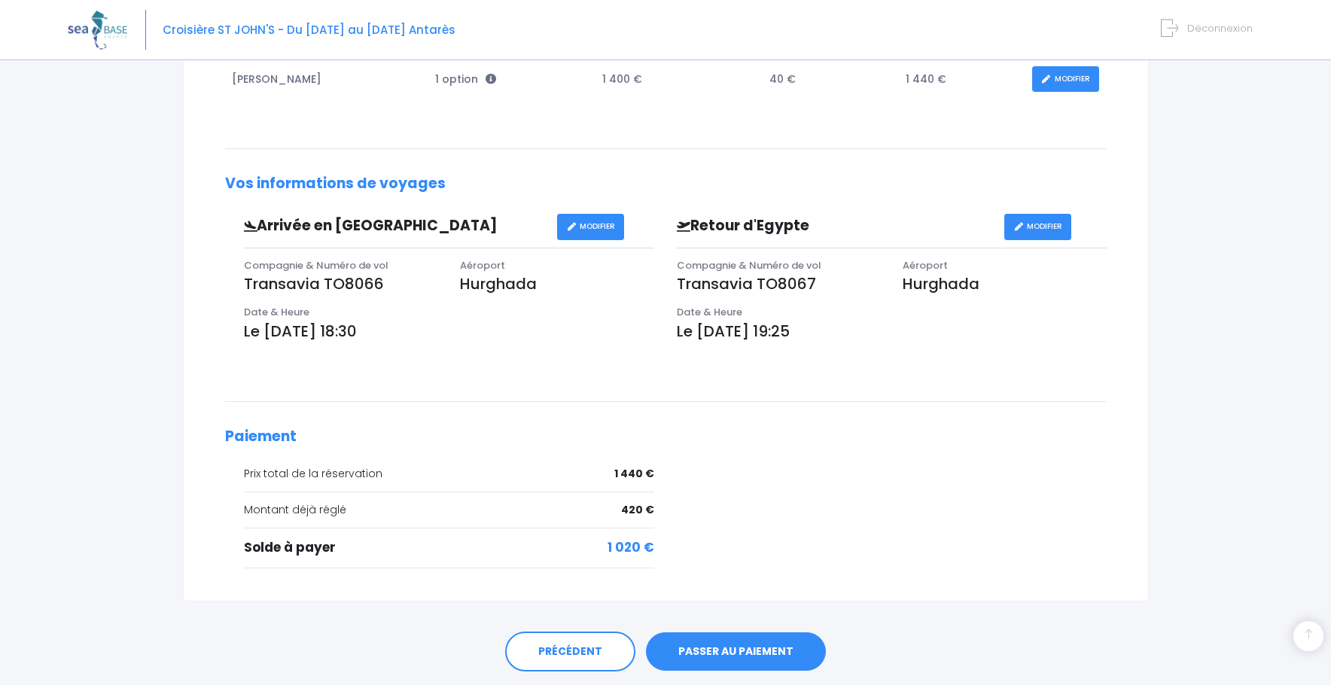
scroll to position [373, 0]
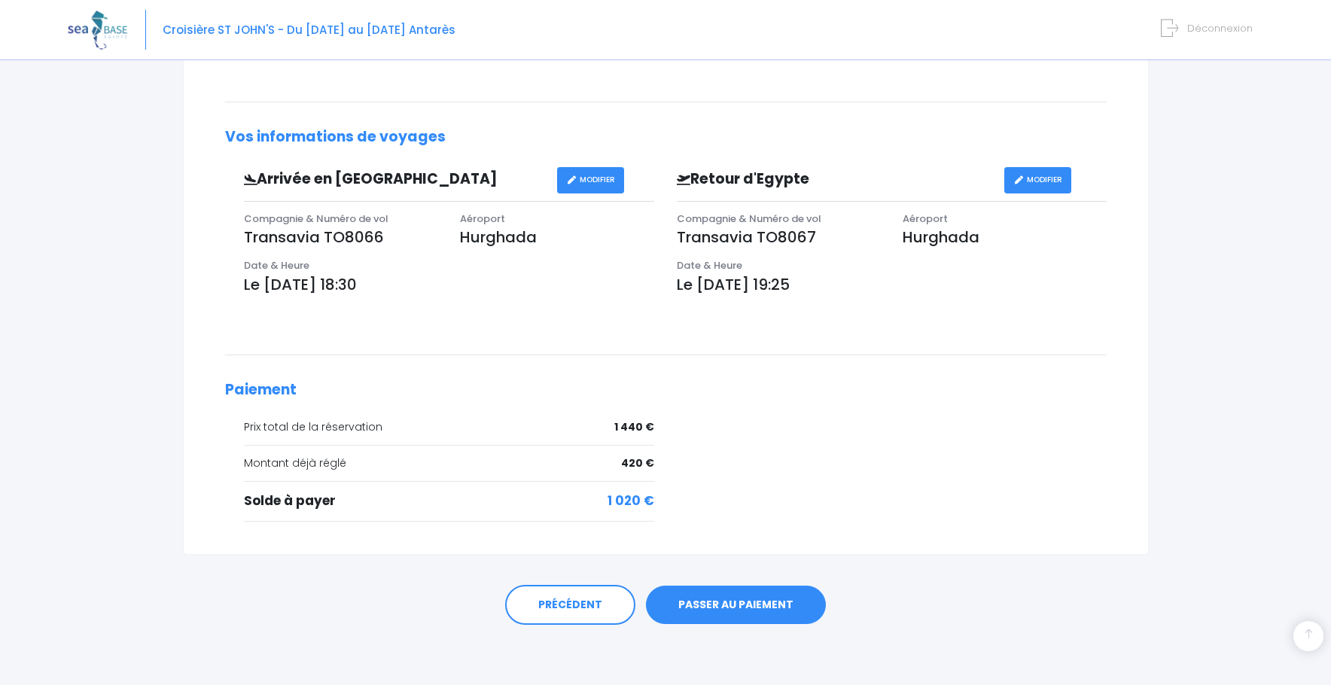
click at [727, 605] on link "PASSER AU PAIEMENT" at bounding box center [736, 605] width 180 height 39
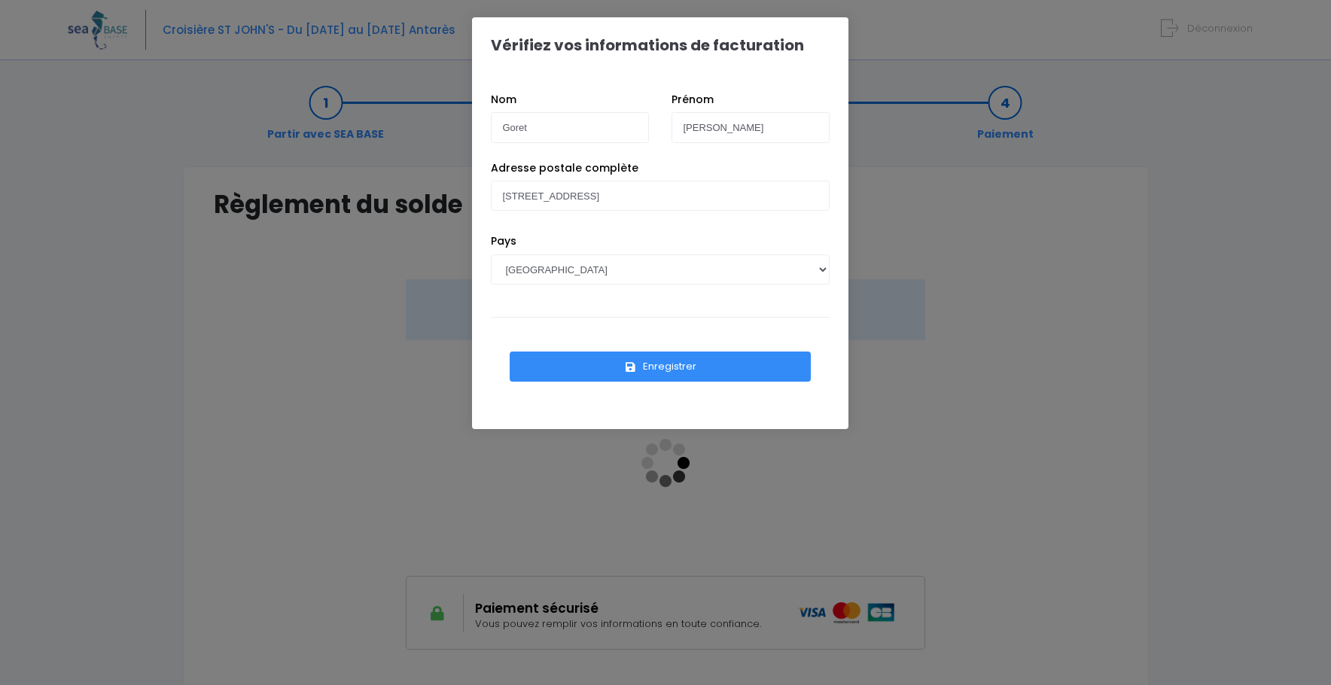
click at [658, 370] on button "Enregistrer" at bounding box center [660, 367] width 301 height 30
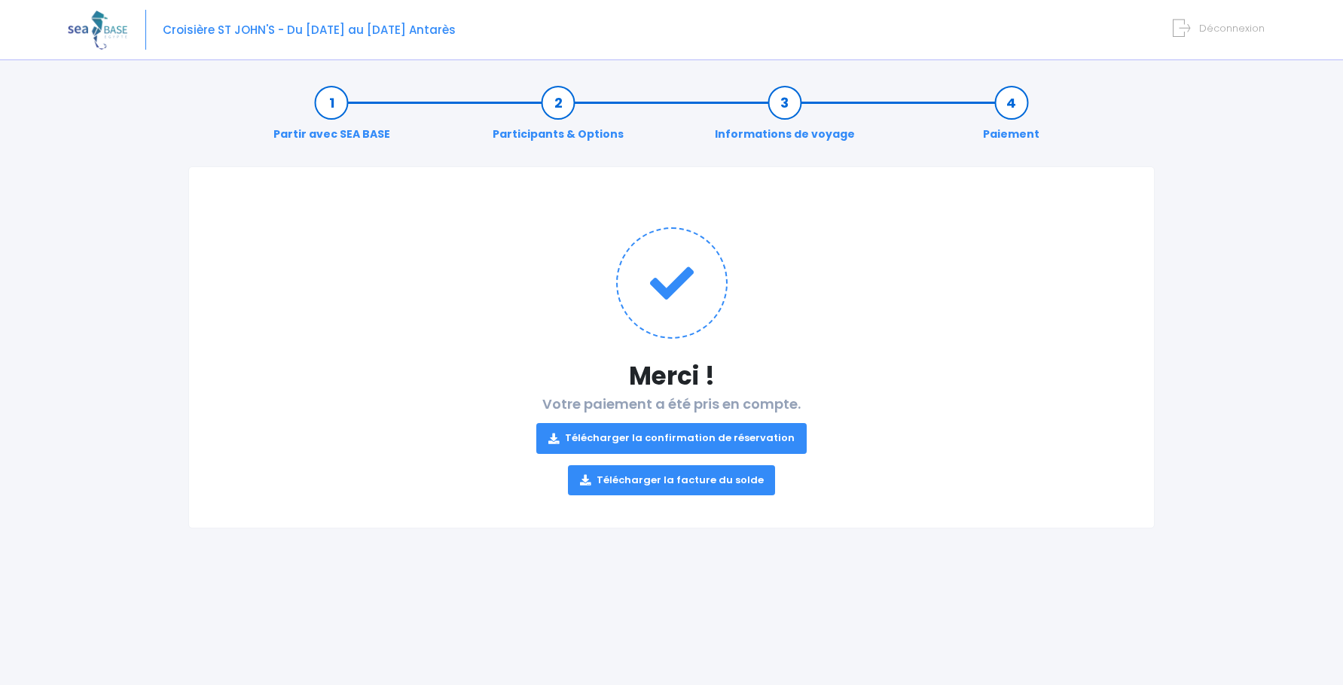
click at [676, 437] on link "Télécharger la confirmation de réservation" at bounding box center [671, 438] width 270 height 30
click at [713, 480] on link "Télécharger la facture du solde" at bounding box center [672, 480] width 208 height 30
